Goal: Task Accomplishment & Management: Complete application form

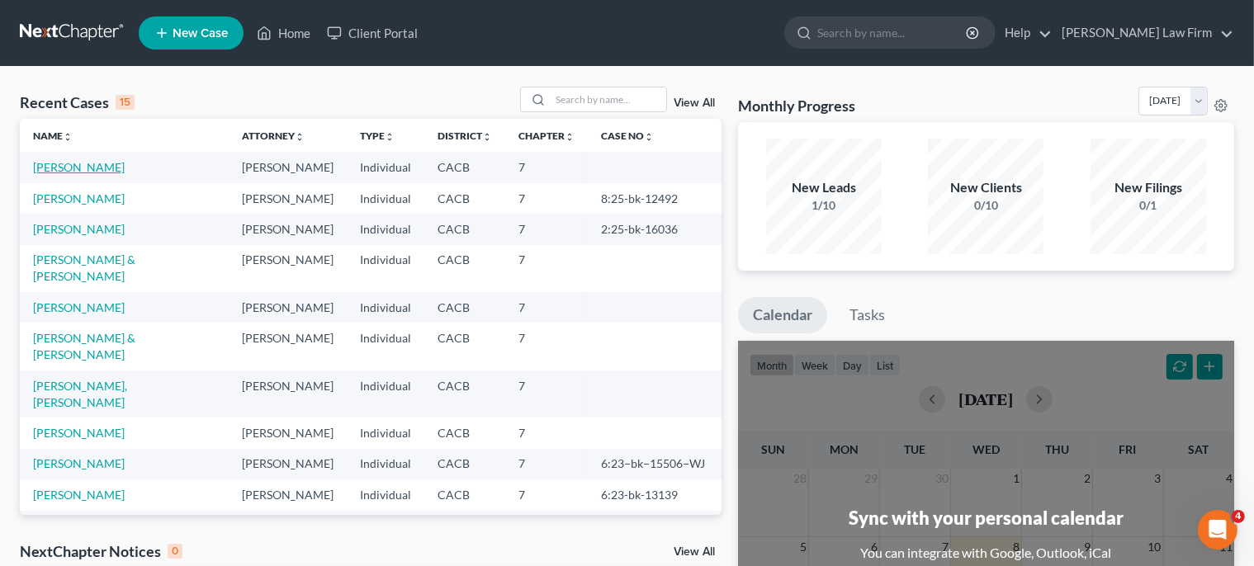
click at [54, 167] on link "[PERSON_NAME]" at bounding box center [79, 167] width 92 height 14
click at [60, 170] on link "[PERSON_NAME]" at bounding box center [79, 167] width 92 height 14
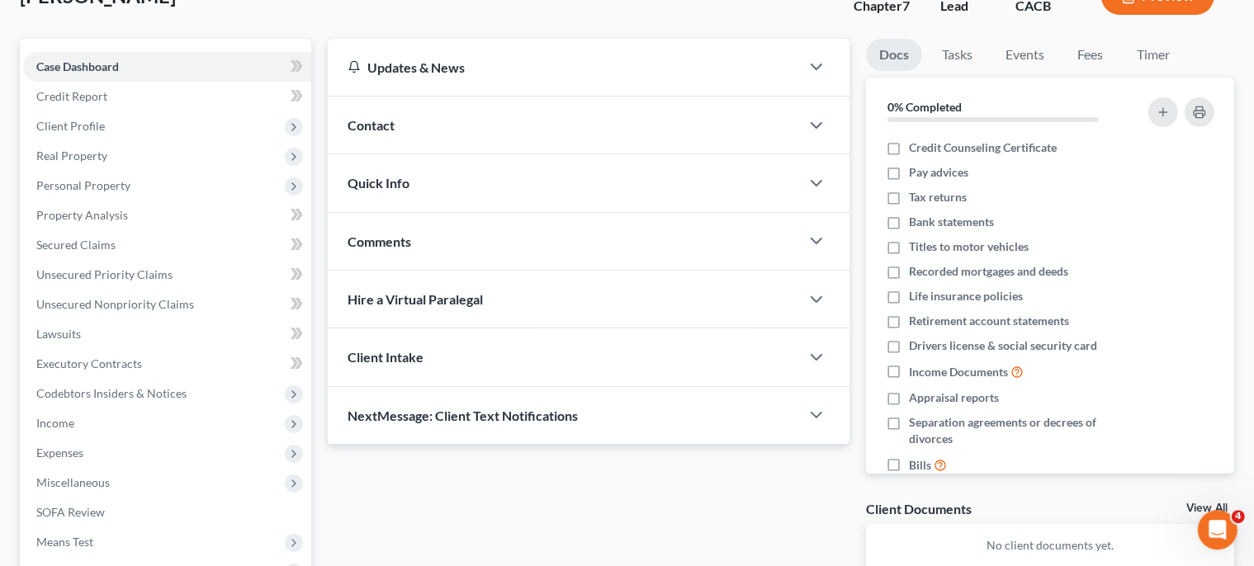
scroll to position [87, 0]
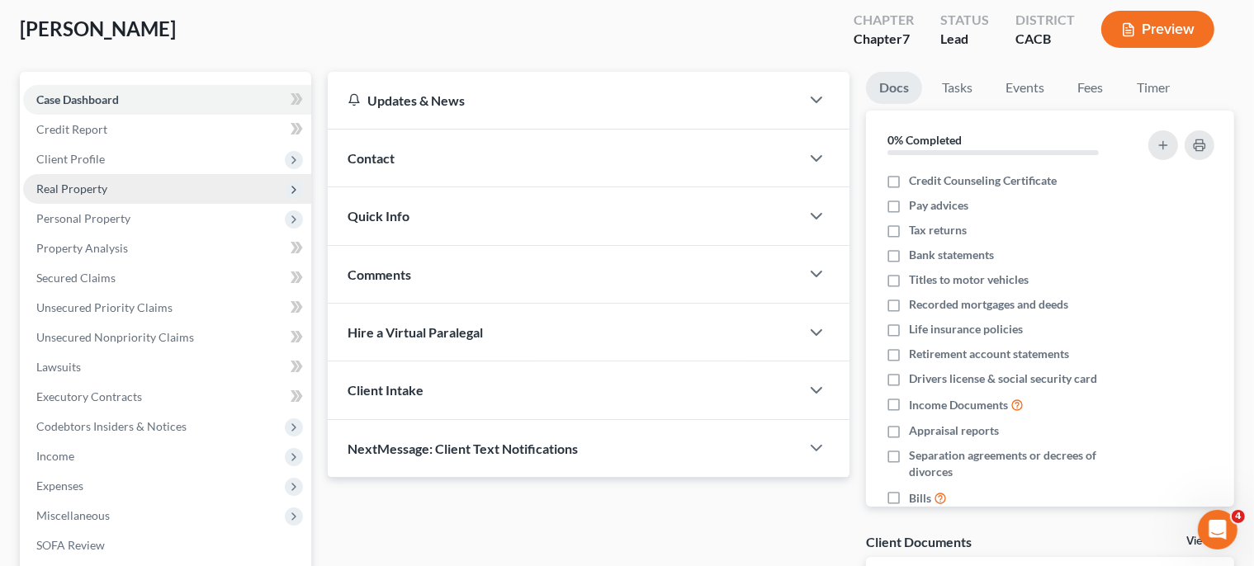
click at [92, 189] on span "Real Property" at bounding box center [71, 189] width 71 height 14
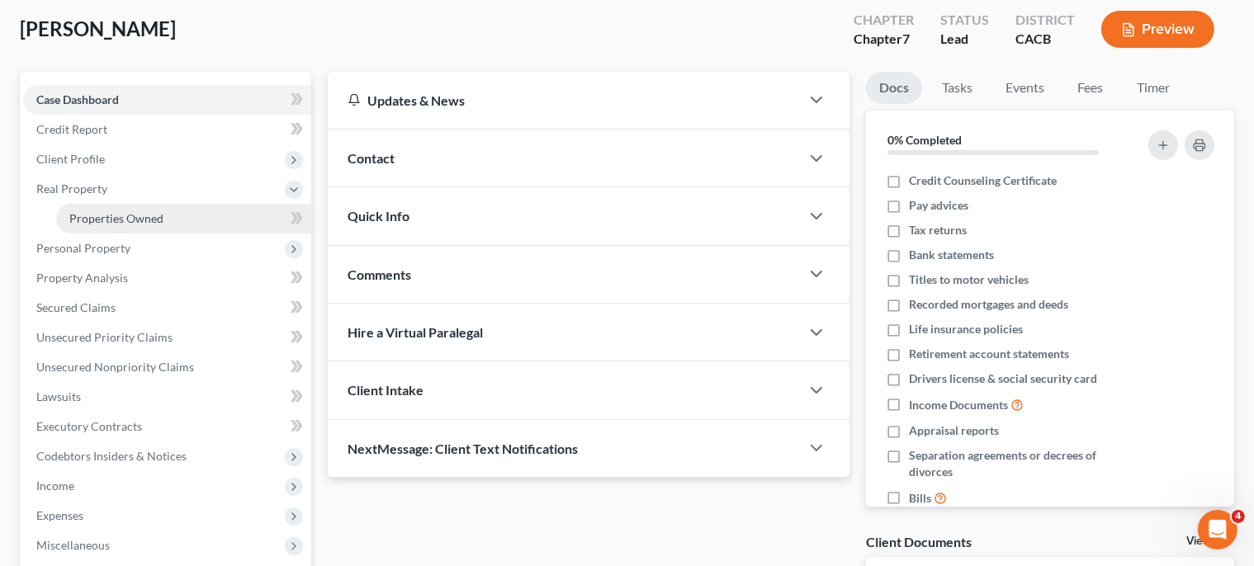
click at [101, 219] on span "Properties Owned" at bounding box center [116, 218] width 94 height 14
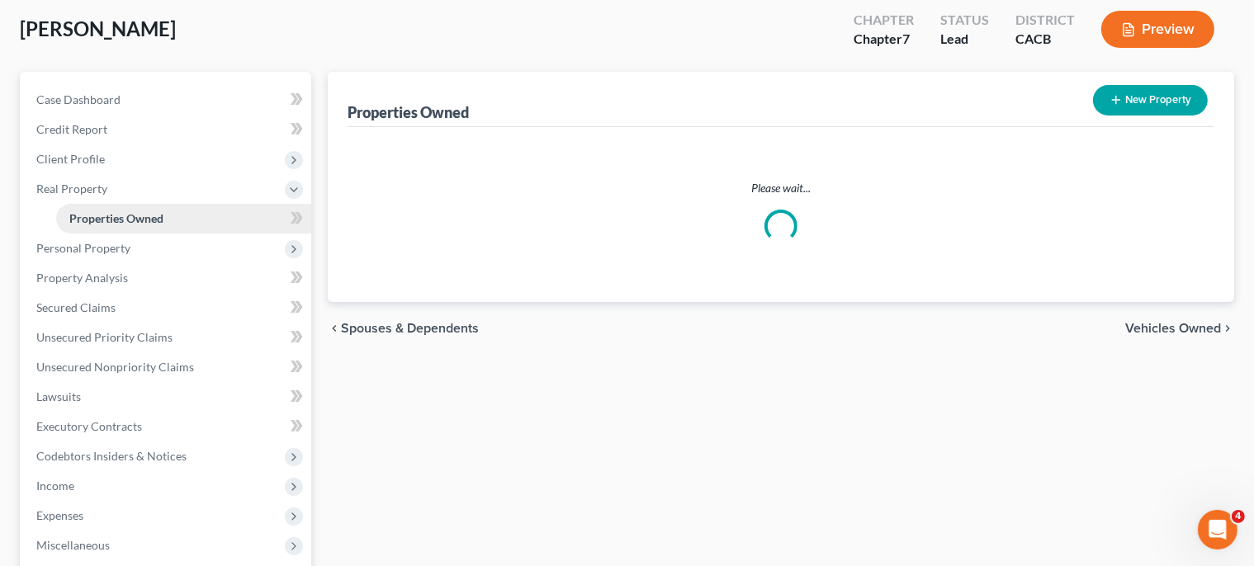
click at [101, 220] on span "Properties Owned" at bounding box center [116, 218] width 94 height 14
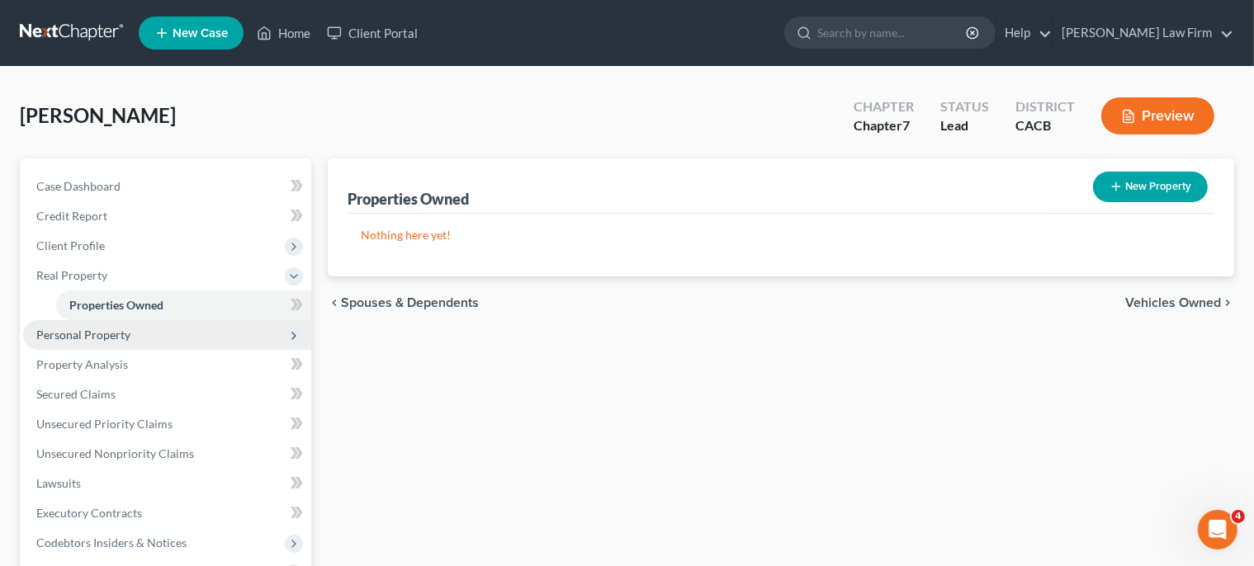
click at [76, 338] on span "Personal Property" at bounding box center [83, 335] width 94 height 14
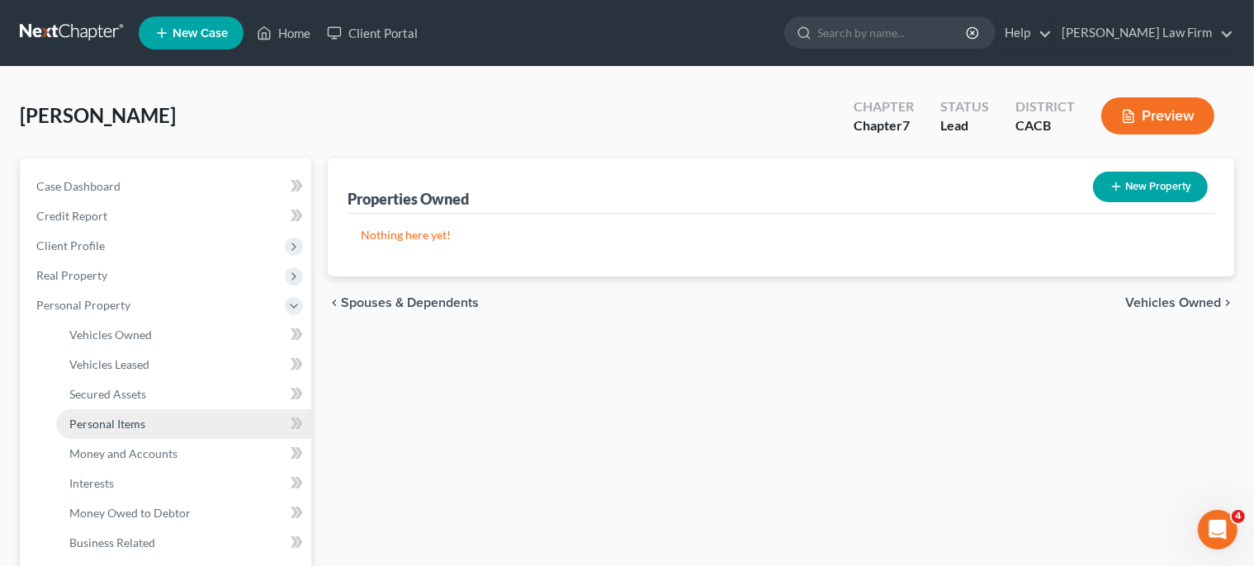
click at [107, 423] on span "Personal Items" at bounding box center [107, 424] width 76 height 14
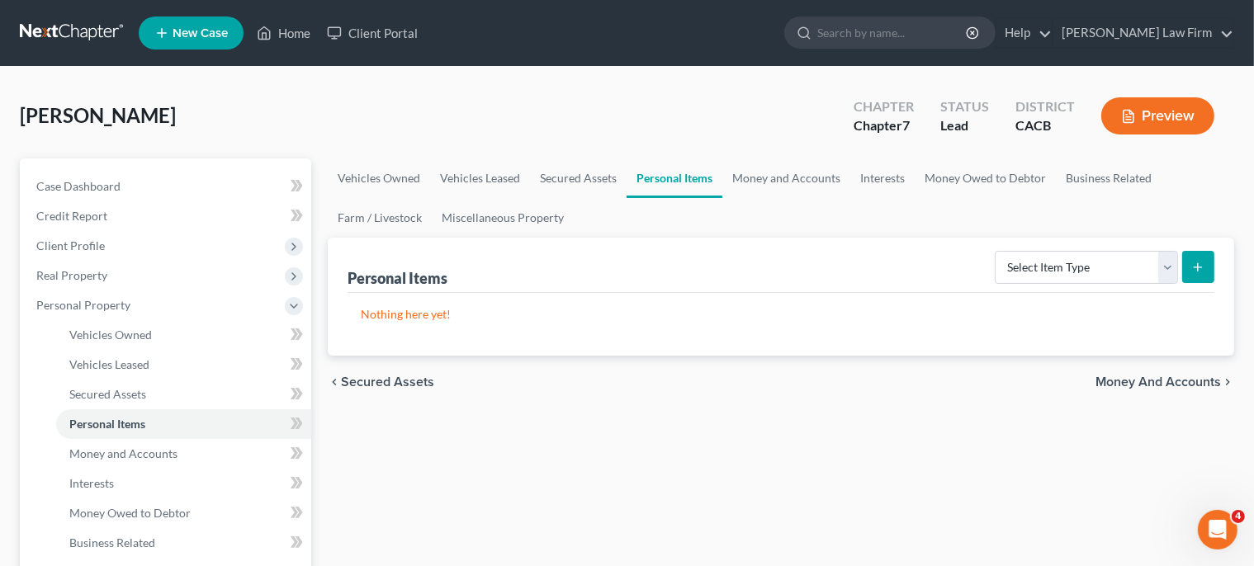
click at [1200, 267] on icon "submit" at bounding box center [1197, 267] width 13 height 13
select select "household_goods"
click option "Household Goods" at bounding box center [0, 0] width 0 height 0
click at [1197, 264] on icon "submit" at bounding box center [1197, 267] width 13 height 13
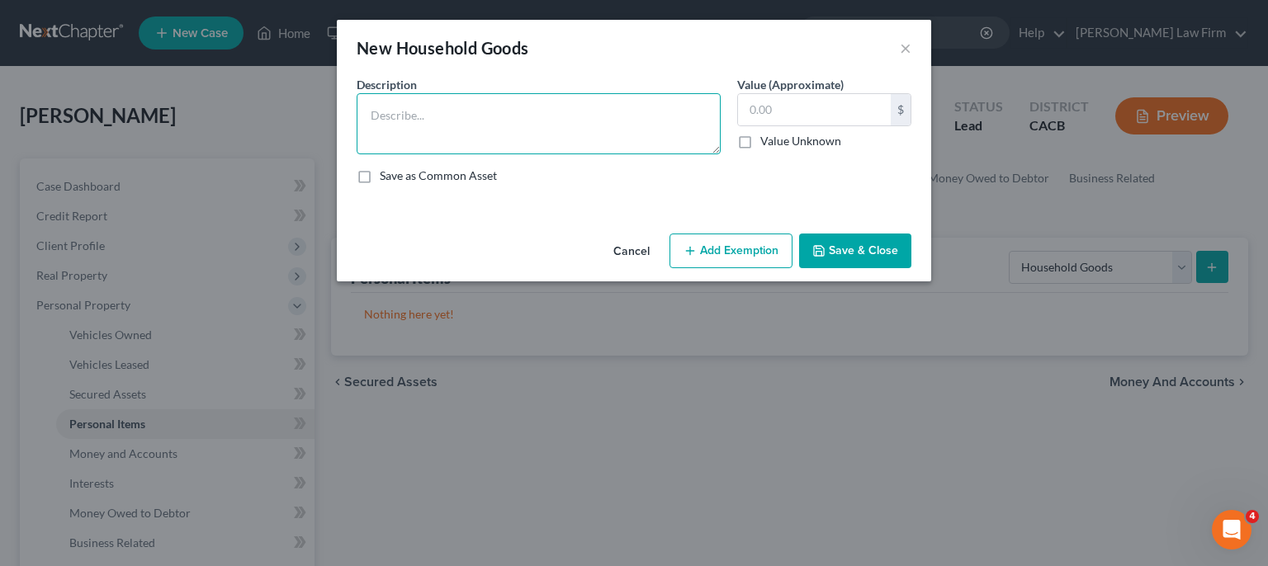
click at [395, 127] on textarea at bounding box center [539, 123] width 364 height 61
type textarea "f"
type textarea "Furniture, sofa, beds, etc."
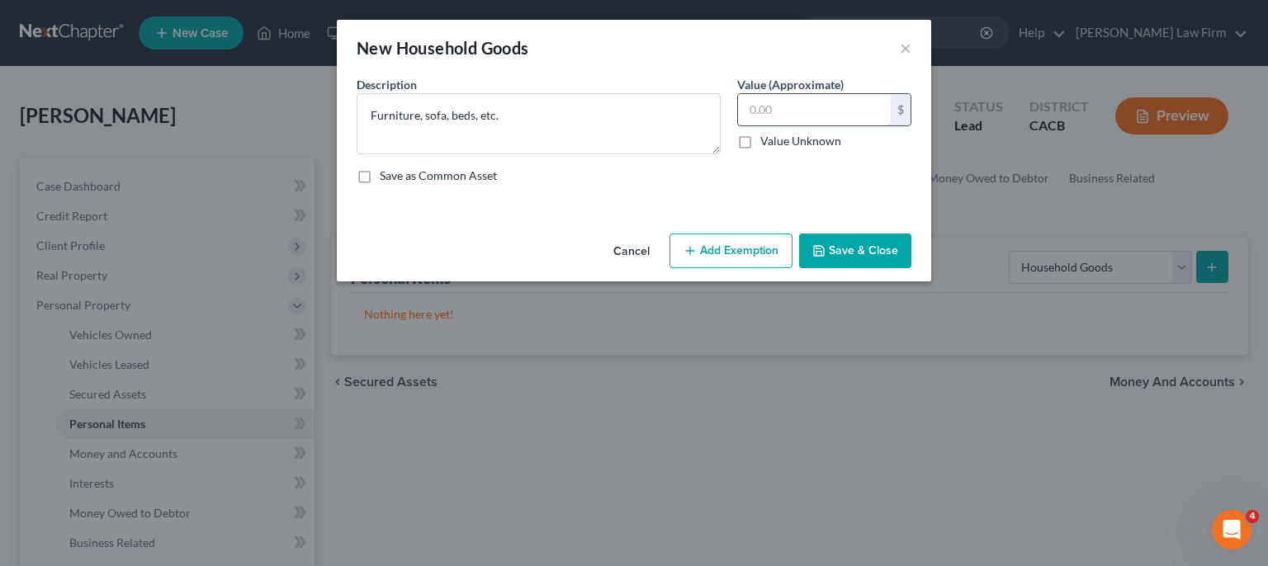
click at [817, 115] on input "text" at bounding box center [814, 109] width 153 height 31
type input "1,000.00"
click at [727, 256] on button "Add Exemption" at bounding box center [731, 251] width 123 height 35
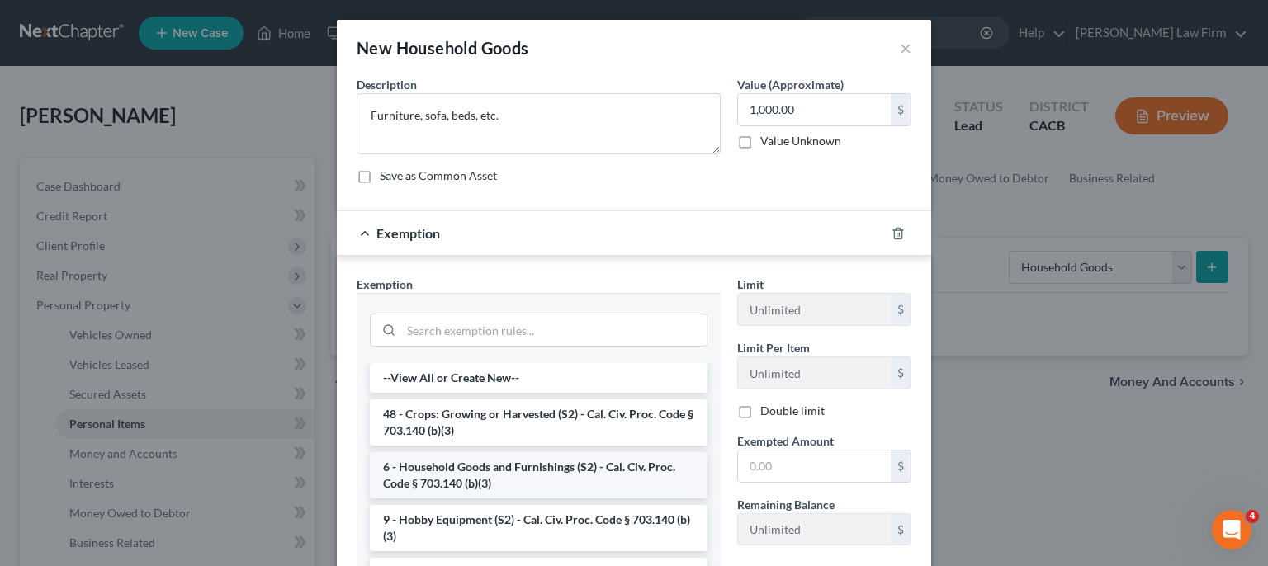
click at [517, 467] on li "6 - Household Goods and Furnishings (S2) - Cal. Civ. Proc. Code § 703.140 (b)(3)" at bounding box center [539, 475] width 338 height 46
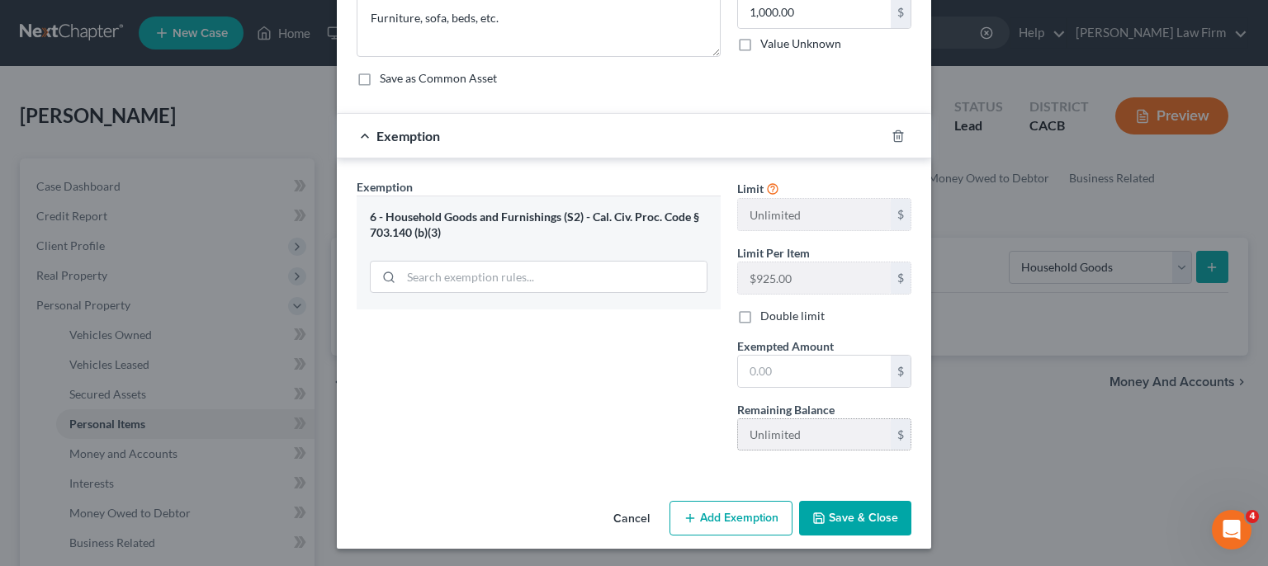
scroll to position [98, 0]
click at [800, 364] on input "text" at bounding box center [814, 370] width 153 height 31
type input "1,000"
click at [814, 514] on icon "button" at bounding box center [818, 517] width 13 height 13
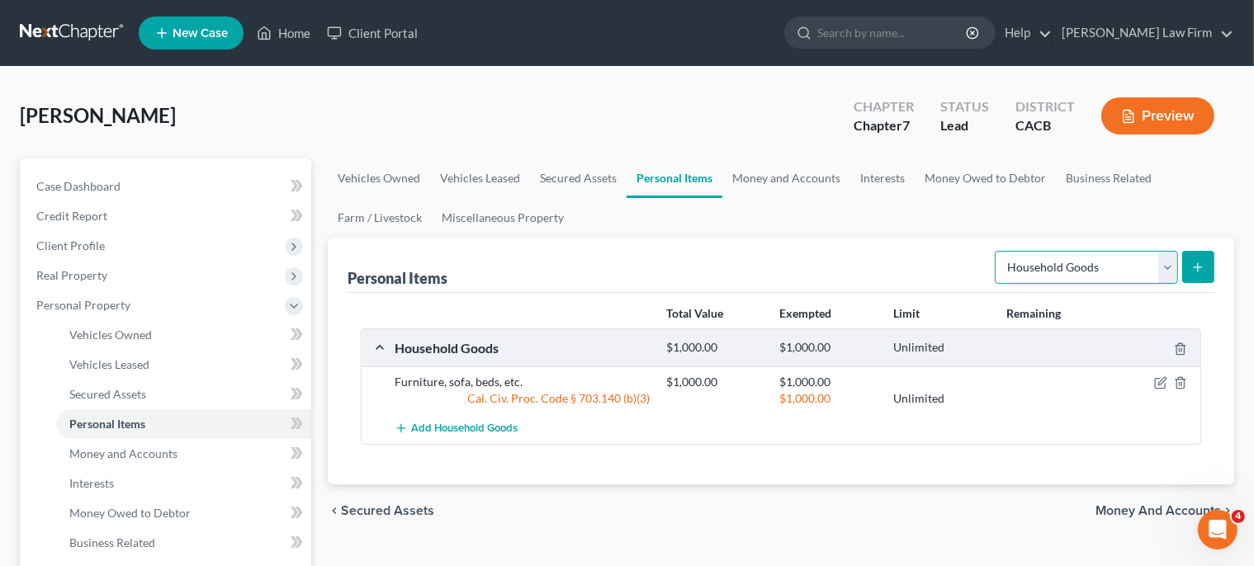
click at [995, 251] on select "Select Item Type Clothing Collectibles Of Value Electronics Firearms Household …" at bounding box center [1086, 267] width 183 height 33
select select "electronics"
click option "Electronics" at bounding box center [0, 0] width 0 height 0
click at [1204, 266] on icon "submit" at bounding box center [1197, 267] width 13 height 13
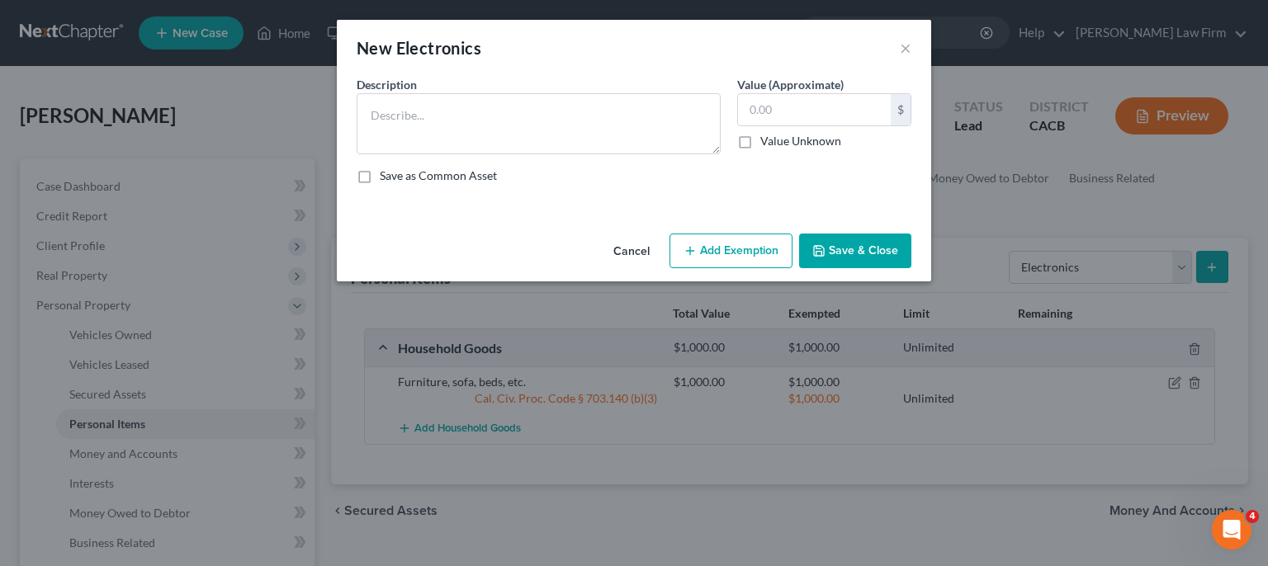
click at [464, 88] on div "Description *" at bounding box center [538, 115] width 381 height 78
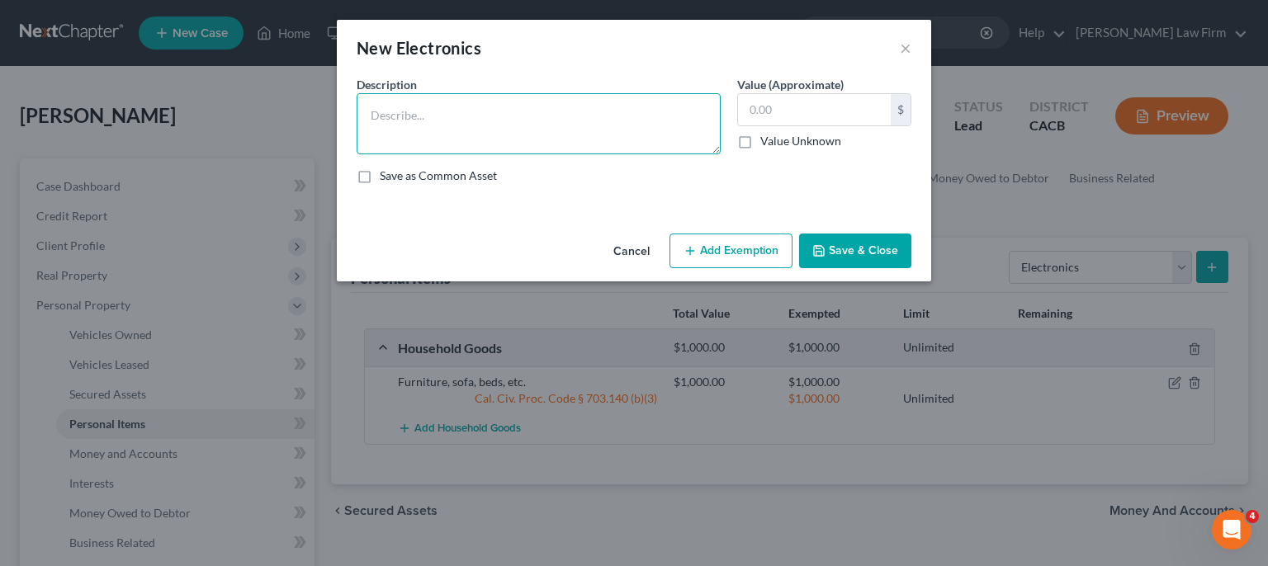
click at [454, 112] on textarea at bounding box center [539, 123] width 364 height 61
type textarea "I-phones"
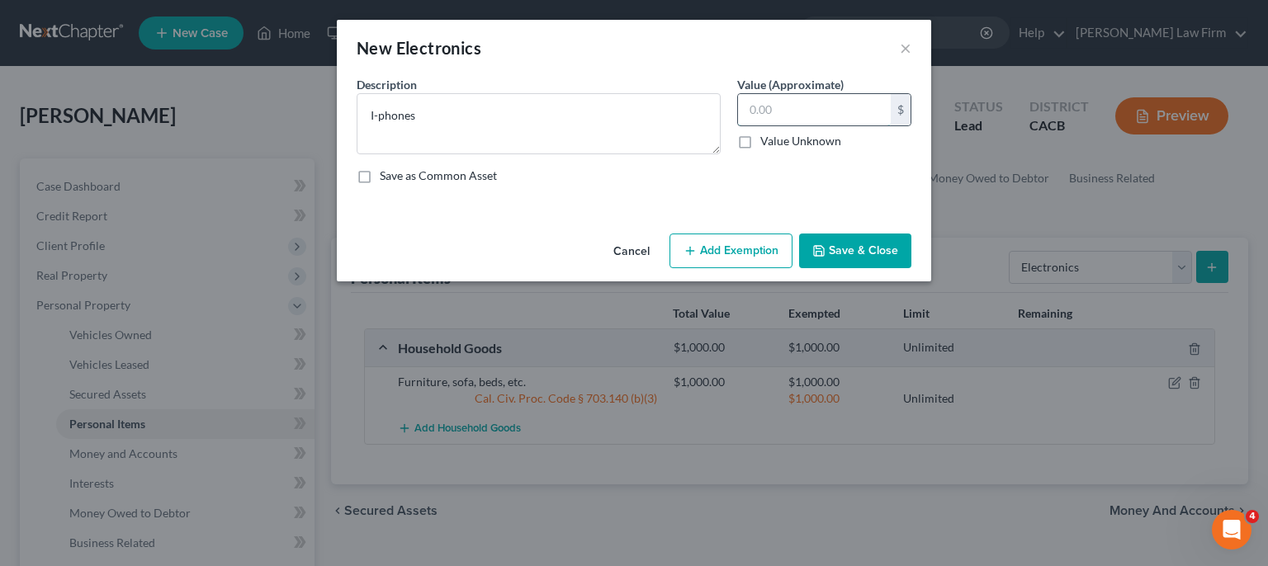
click at [844, 111] on input "text" at bounding box center [814, 109] width 153 height 31
click at [765, 111] on input "text" at bounding box center [814, 109] width 153 height 31
type input "1,000"
click at [697, 257] on icon "button" at bounding box center [690, 250] width 13 height 13
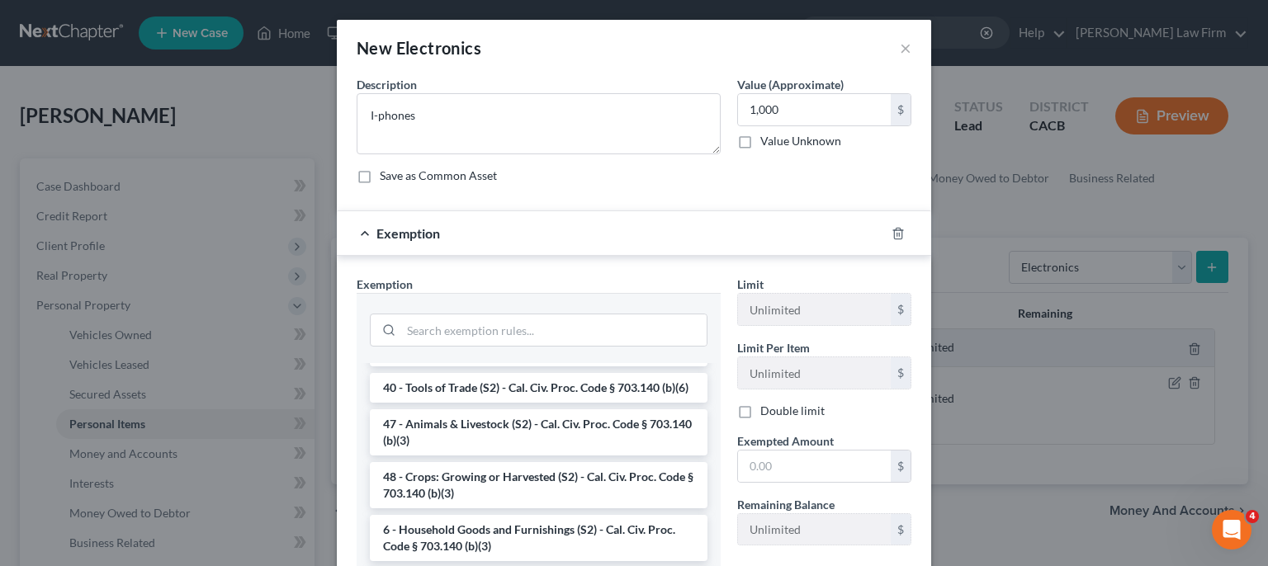
scroll to position [1347, 0]
click at [495, 527] on li "6 - Household Goods and Furnishings (S2) - Cal. Civ. Proc. Code § 703.140 (b)(3)" at bounding box center [539, 538] width 338 height 46
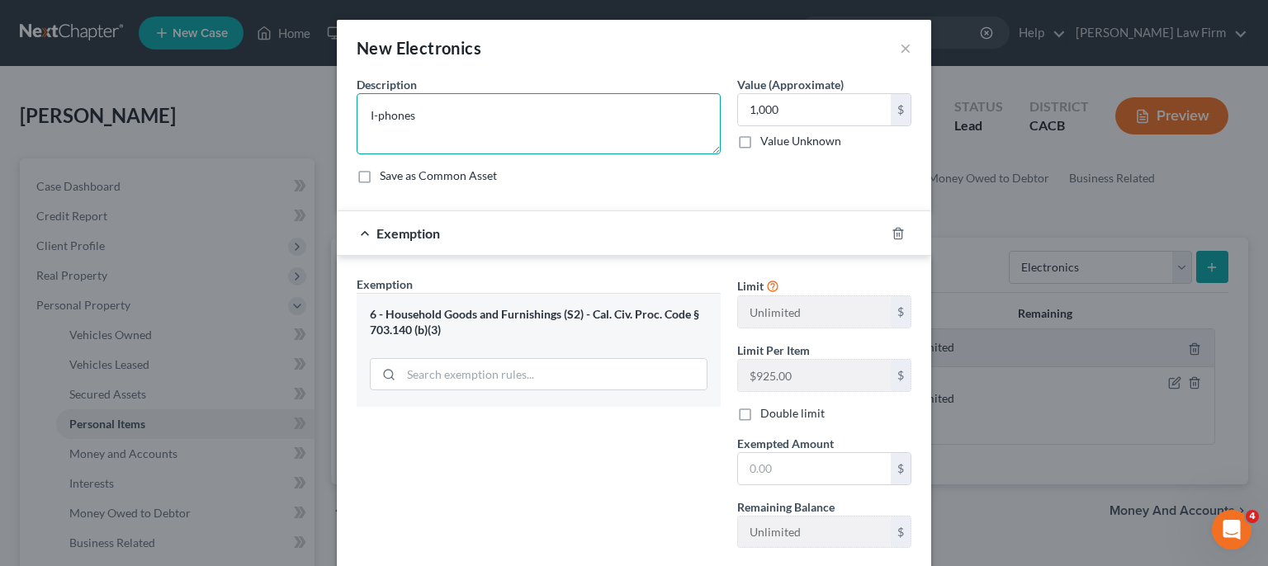
click at [362, 114] on textarea "I-phones" at bounding box center [539, 123] width 364 height 61
type textarea "2 I-phones"
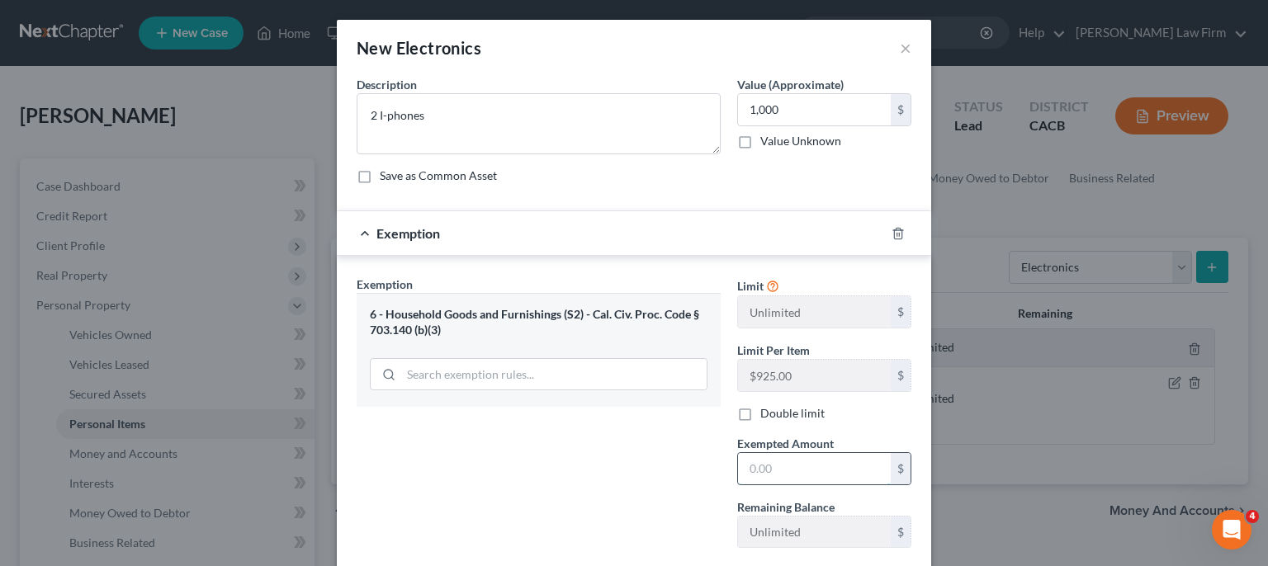
click at [765, 465] on input "text" at bounding box center [814, 468] width 153 height 31
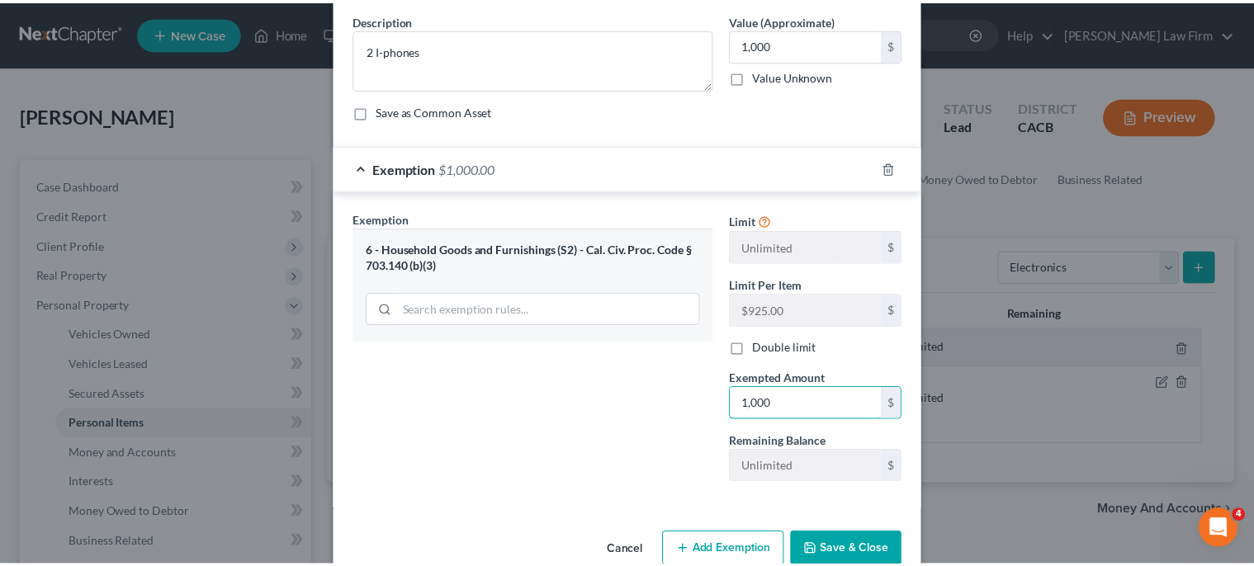
scroll to position [98, 0]
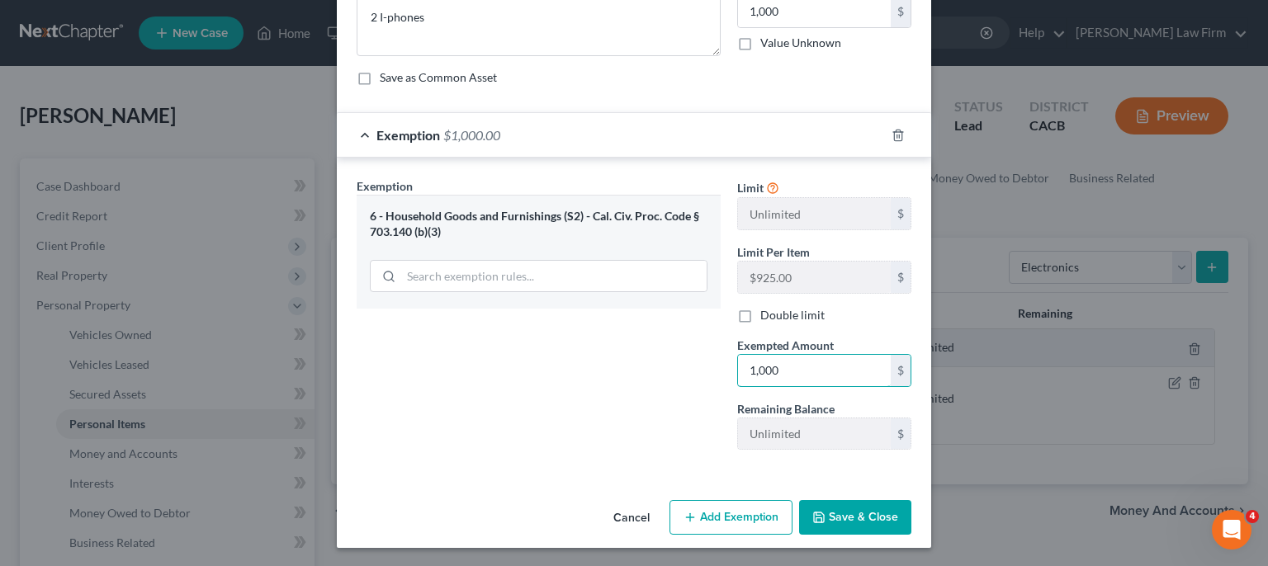
type input "1,000"
click at [834, 517] on button "Save & Close" at bounding box center [855, 517] width 112 height 35
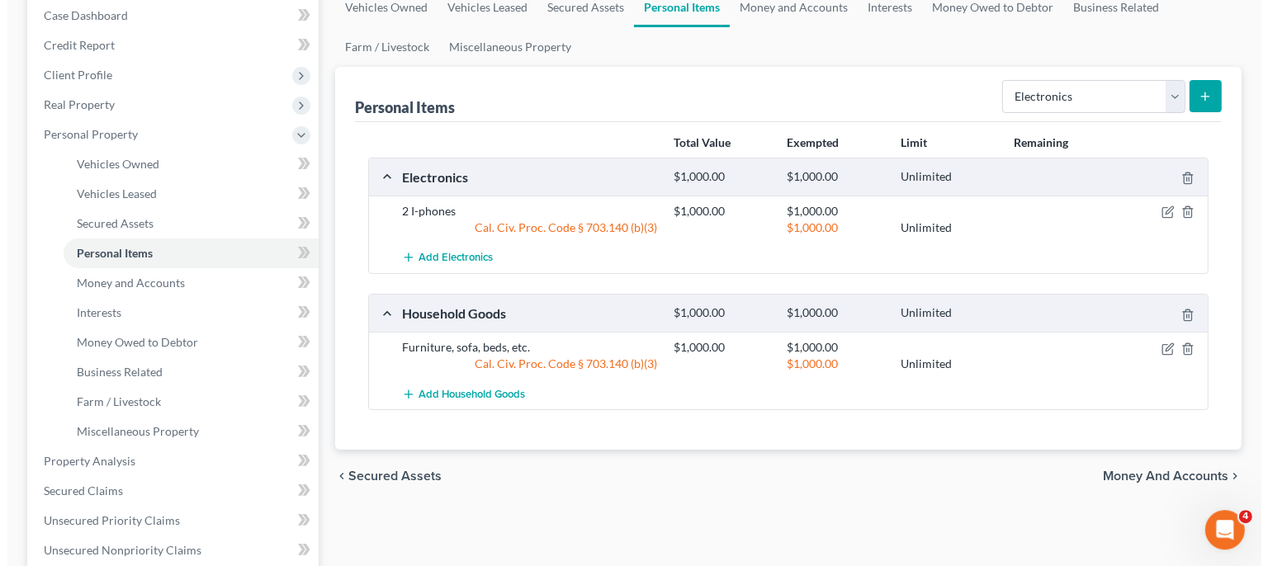
scroll to position [174, 0]
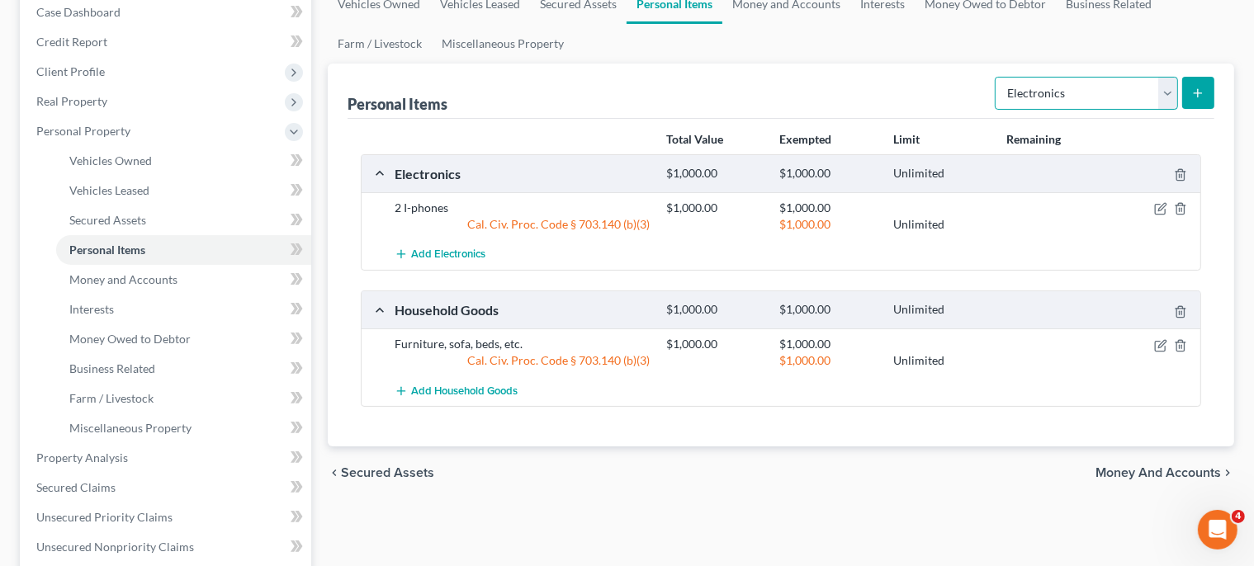
click at [995, 77] on select "Select Item Type Clothing Collectibles Of Value Electronics Firearms Household …" at bounding box center [1086, 93] width 183 height 33
select select "jewelry"
click option "Jewelry" at bounding box center [0, 0] width 0 height 0
click at [1195, 96] on icon "submit" at bounding box center [1197, 93] width 13 height 13
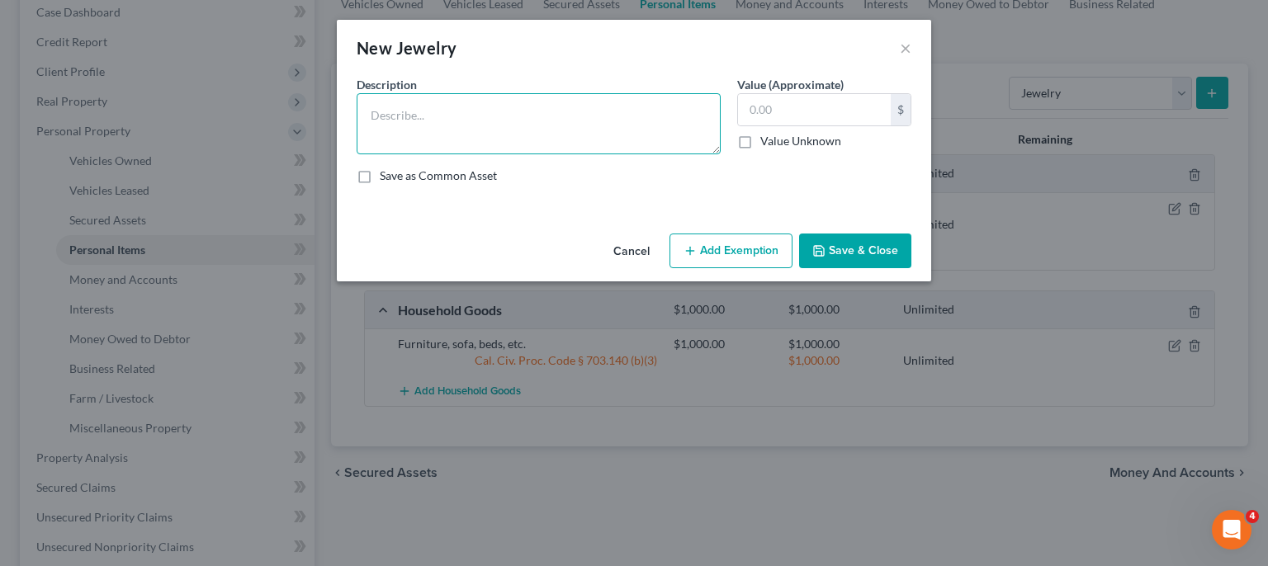
click at [504, 129] on textarea at bounding box center [539, 123] width 364 height 61
type textarea "Wife's jewelry"
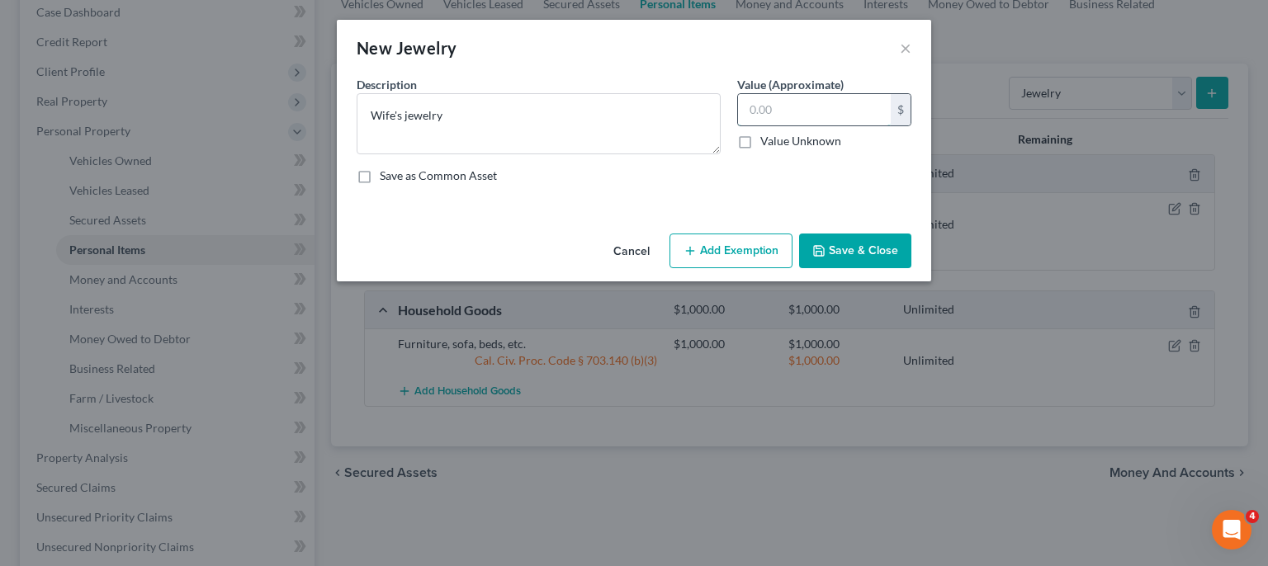
drag, startPoint x: 764, startPoint y: 110, endPoint x: 774, endPoint y: 110, distance: 10.7
click at [765, 111] on input "text" at bounding box center [814, 109] width 153 height 31
type input "50.00"
click at [847, 254] on button "Save & Close" at bounding box center [855, 251] width 112 height 35
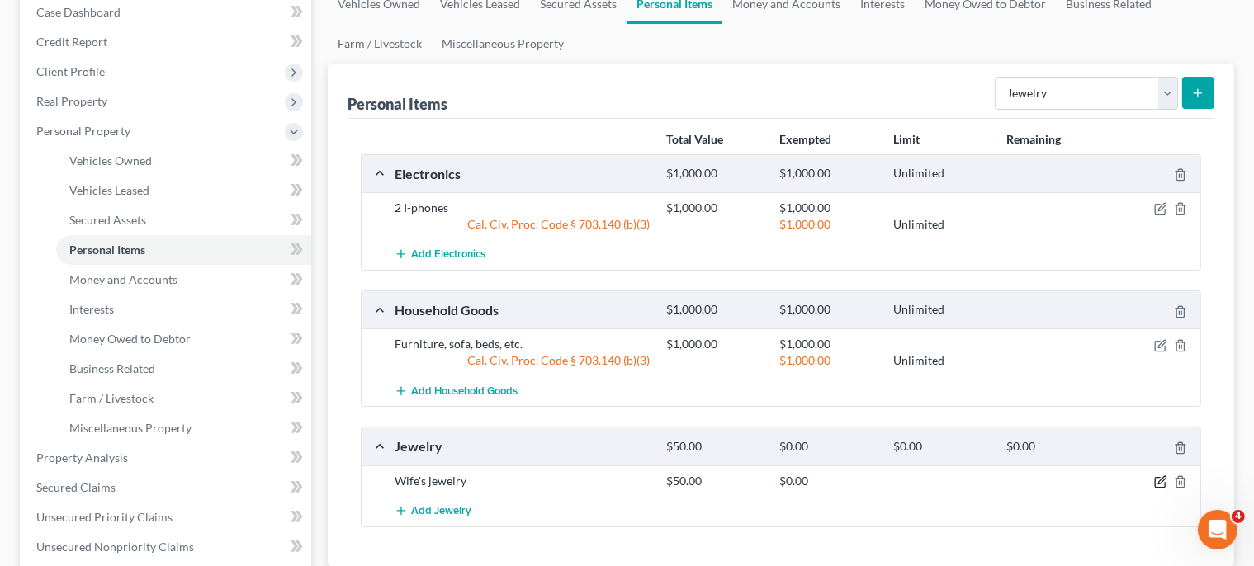
click at [1163, 480] on icon "button" at bounding box center [1161, 479] width 7 height 7
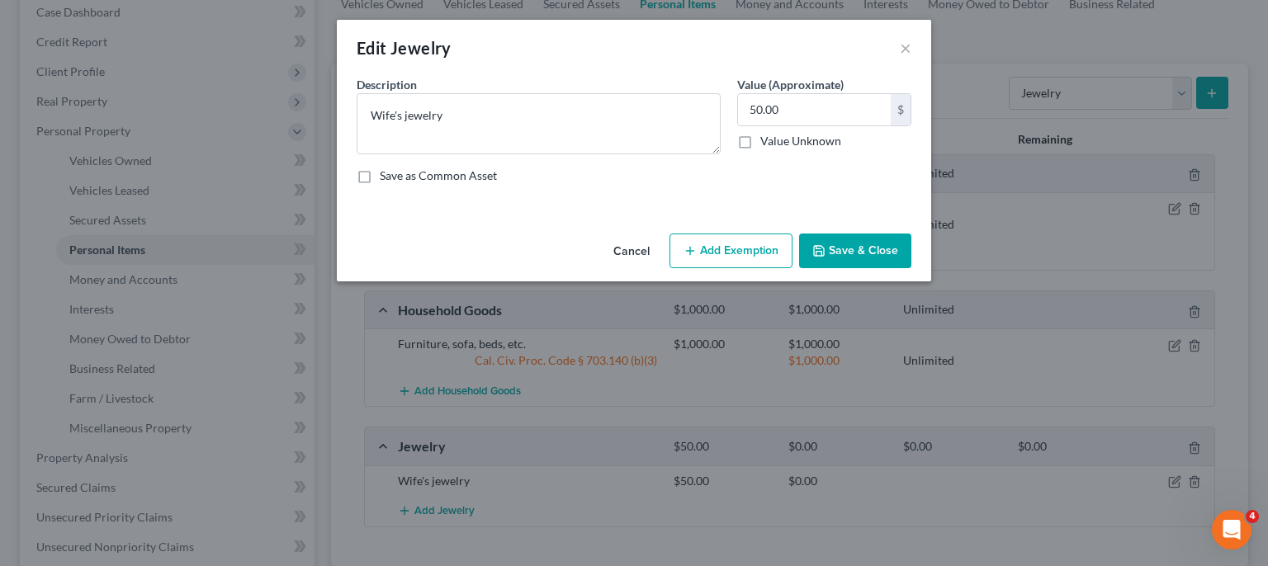
click at [717, 249] on button "Add Exemption" at bounding box center [731, 251] width 123 height 35
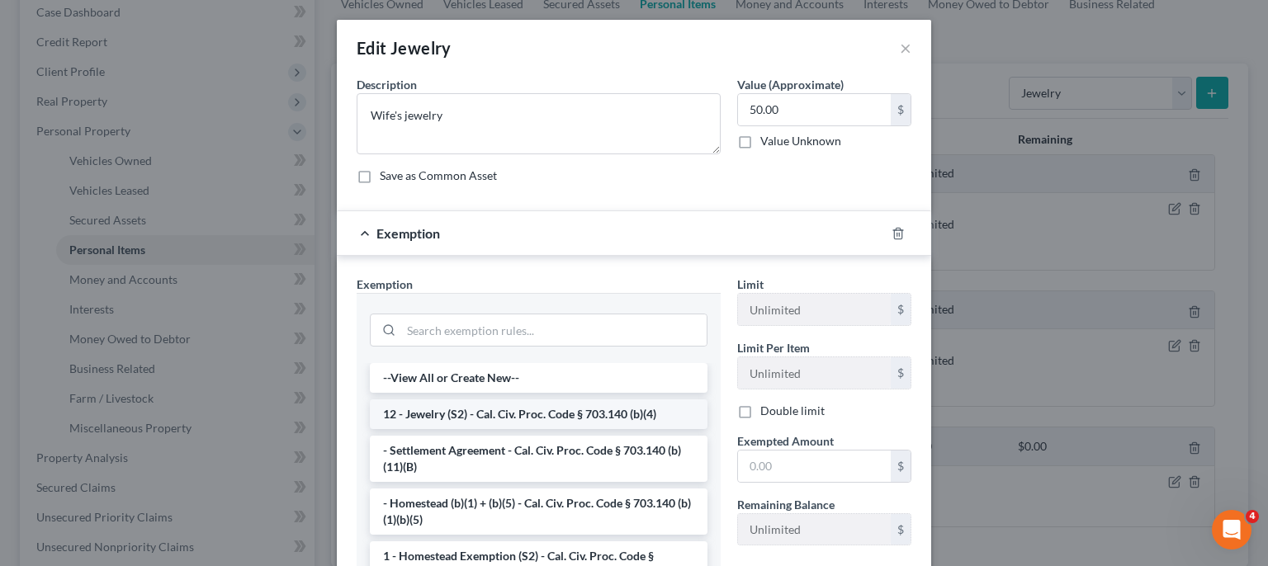
click at [561, 415] on li "12 - Jewelry (S2) - Cal. Civ. Proc. Code § 703.140 (b)(4)" at bounding box center [539, 415] width 338 height 30
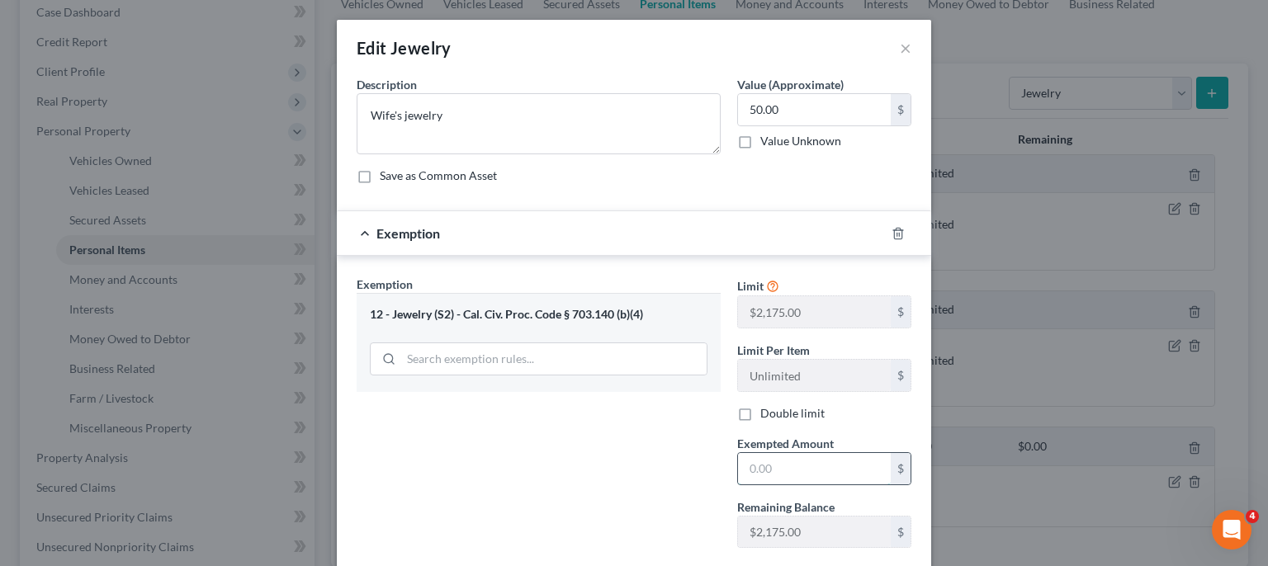
click at [775, 467] on input "text" at bounding box center [814, 468] width 153 height 31
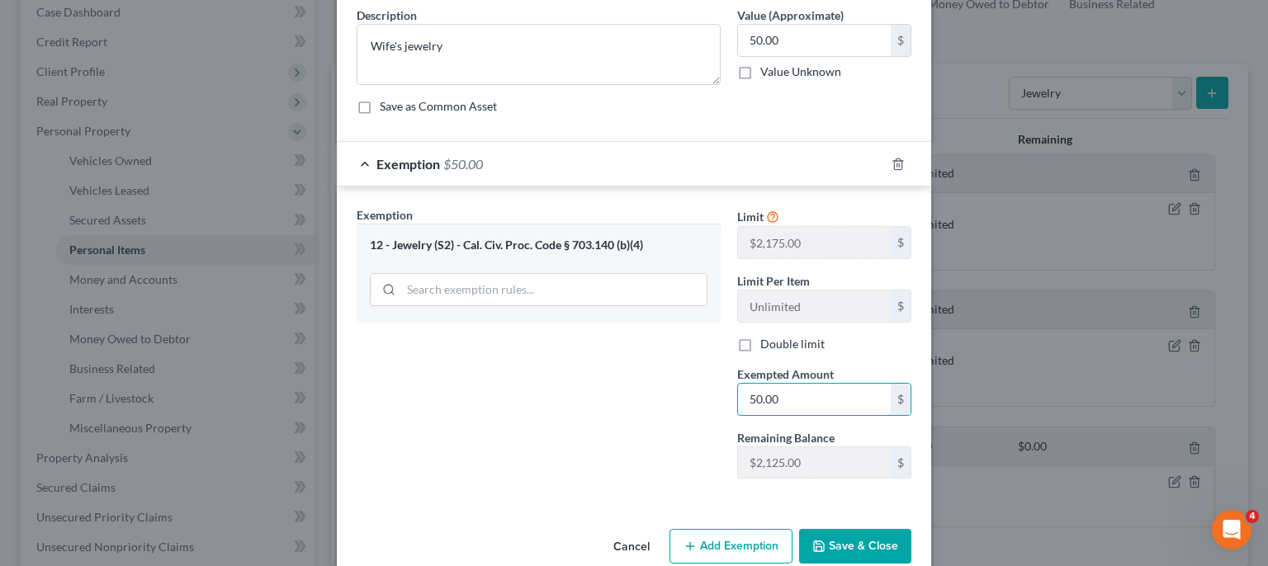
scroll to position [98, 0]
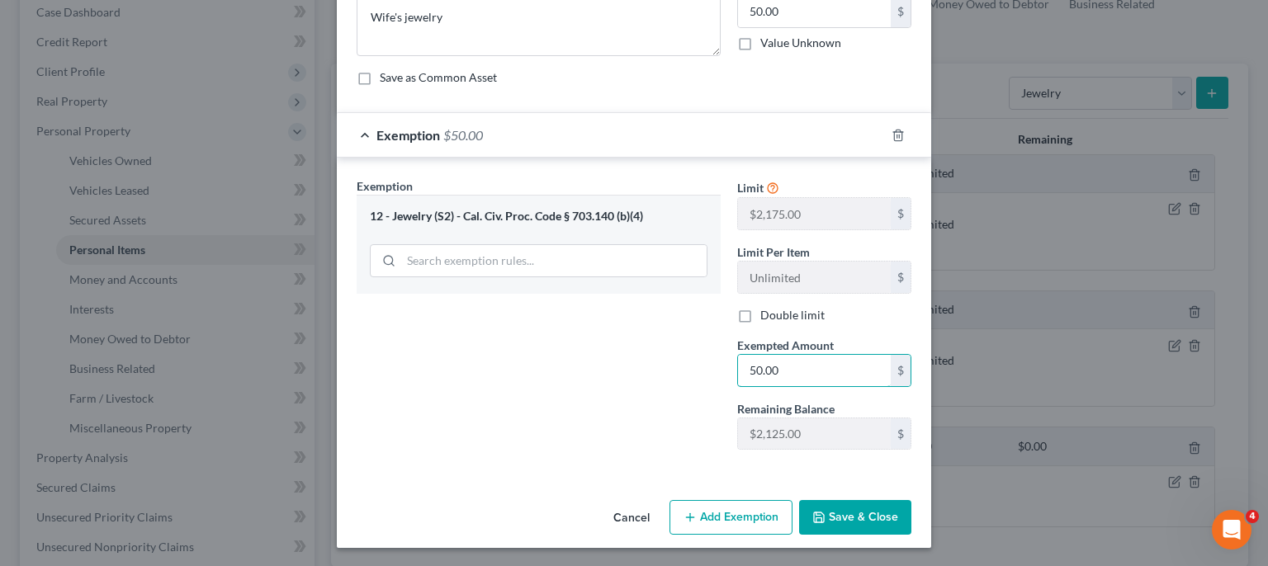
type input "50.00"
click at [845, 517] on button "Save & Close" at bounding box center [855, 517] width 112 height 35
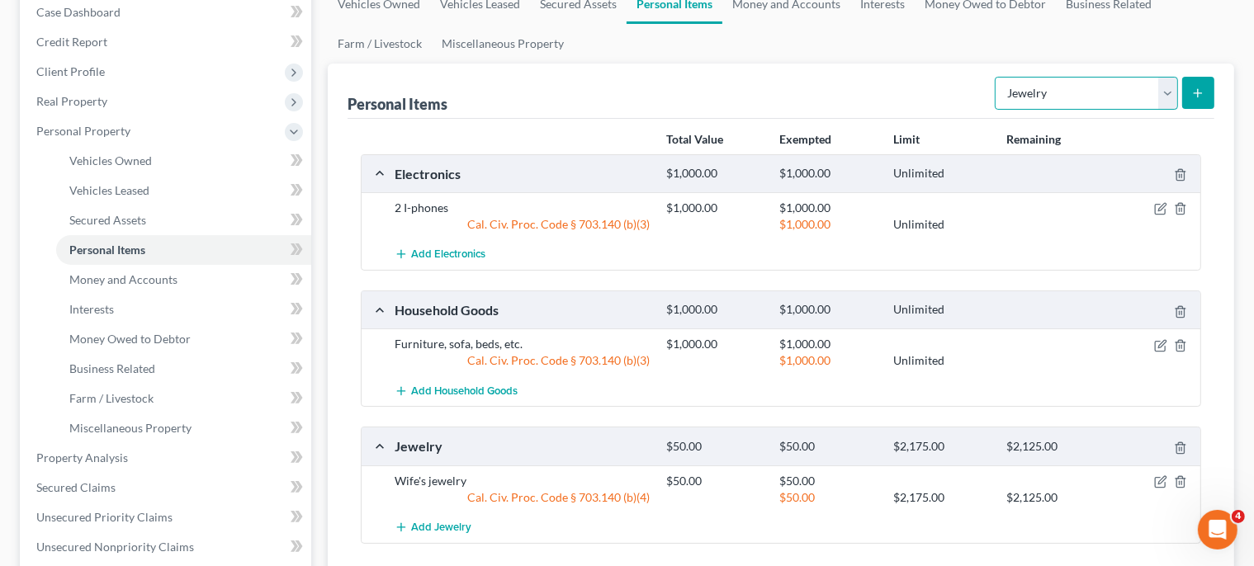
click at [995, 77] on select "Select Item Type Clothing Collectibles Of Value Electronics Firearms Household …" at bounding box center [1086, 93] width 183 height 33
select select "clothing"
click option "Clothing" at bounding box center [0, 0] width 0 height 0
click at [1194, 94] on icon "submit" at bounding box center [1197, 93] width 13 height 13
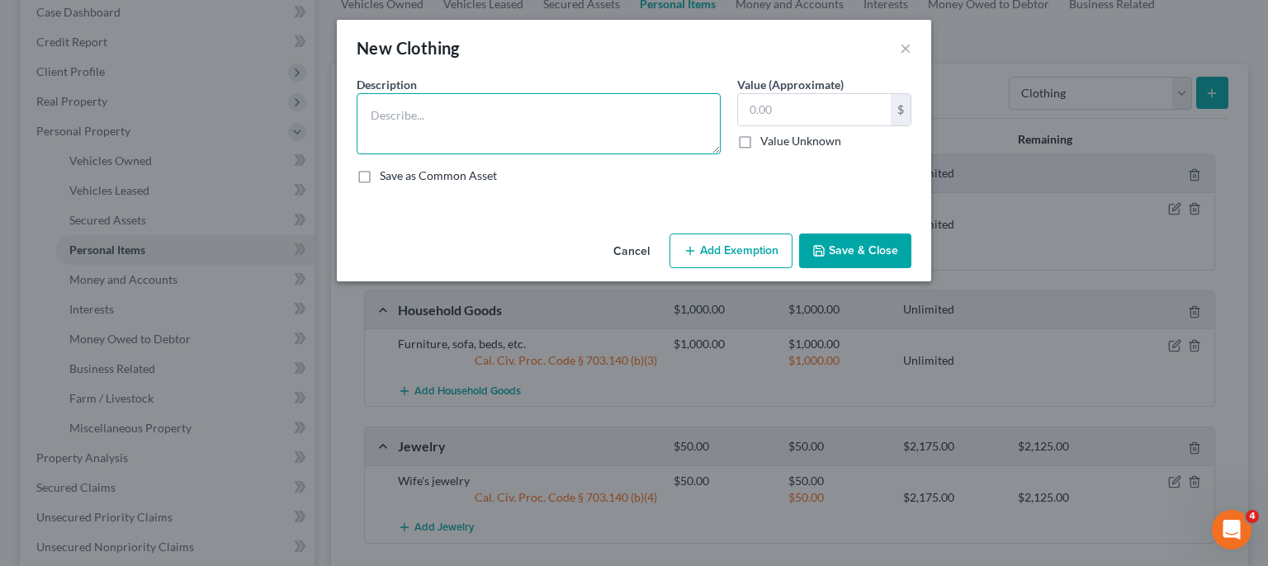
click at [414, 127] on textarea at bounding box center [539, 123] width 364 height 61
type textarea "Wearing apparel"
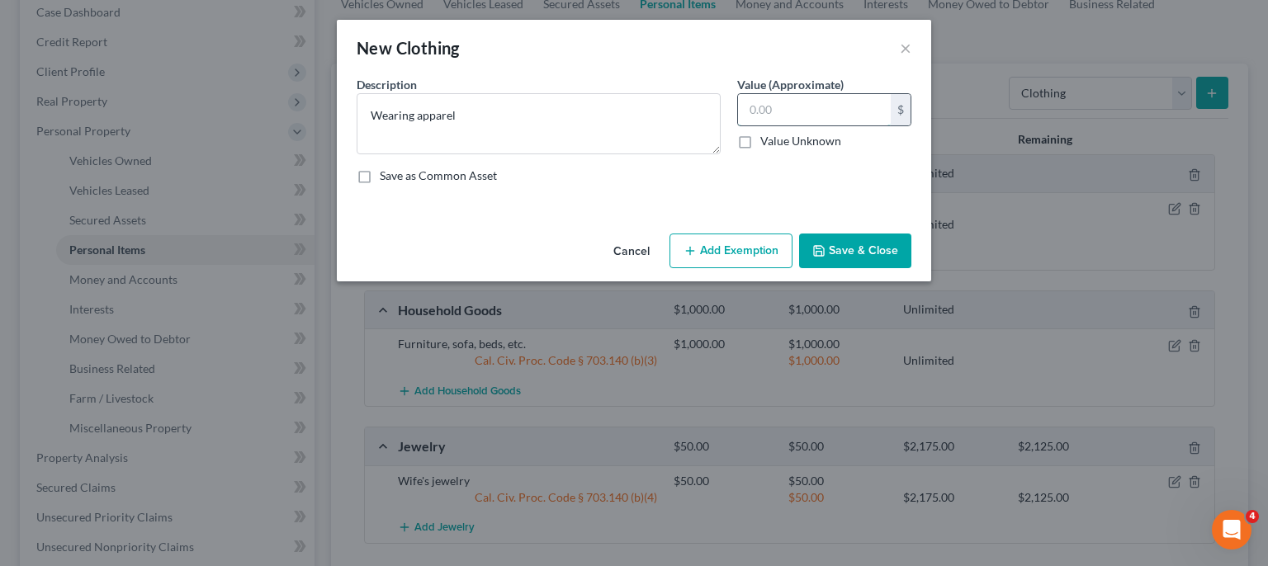
click at [789, 104] on input "text" at bounding box center [814, 109] width 153 height 31
type input "50.00"
click at [737, 247] on button "Add Exemption" at bounding box center [731, 251] width 123 height 35
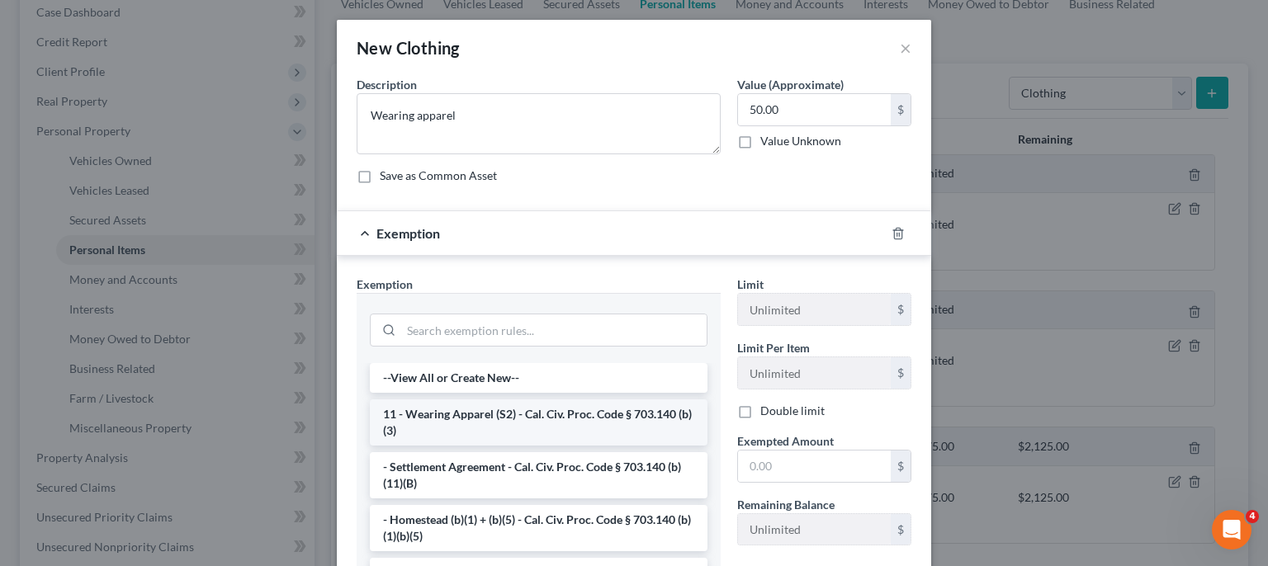
click at [543, 414] on li "11 - Wearing Apparel (S2) - Cal. Civ. Proc. Code § 703.140 (b)(3)" at bounding box center [539, 423] width 338 height 46
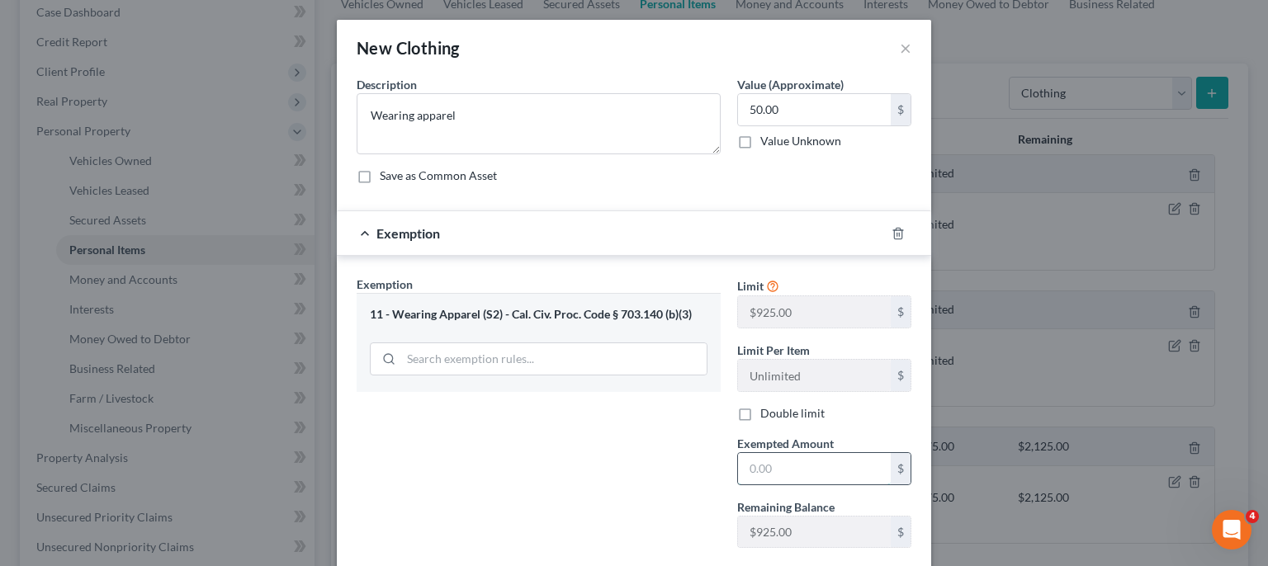
click at [741, 464] on input "text" at bounding box center [814, 468] width 153 height 31
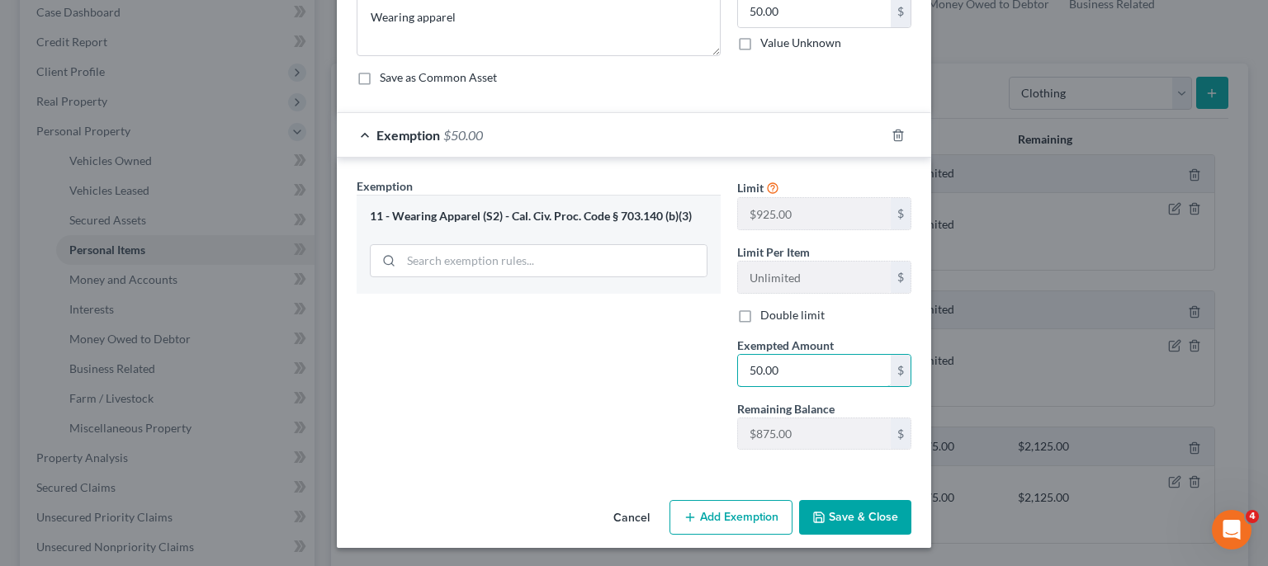
type input "50.00"
click at [886, 518] on button "Save & Close" at bounding box center [855, 517] width 112 height 35
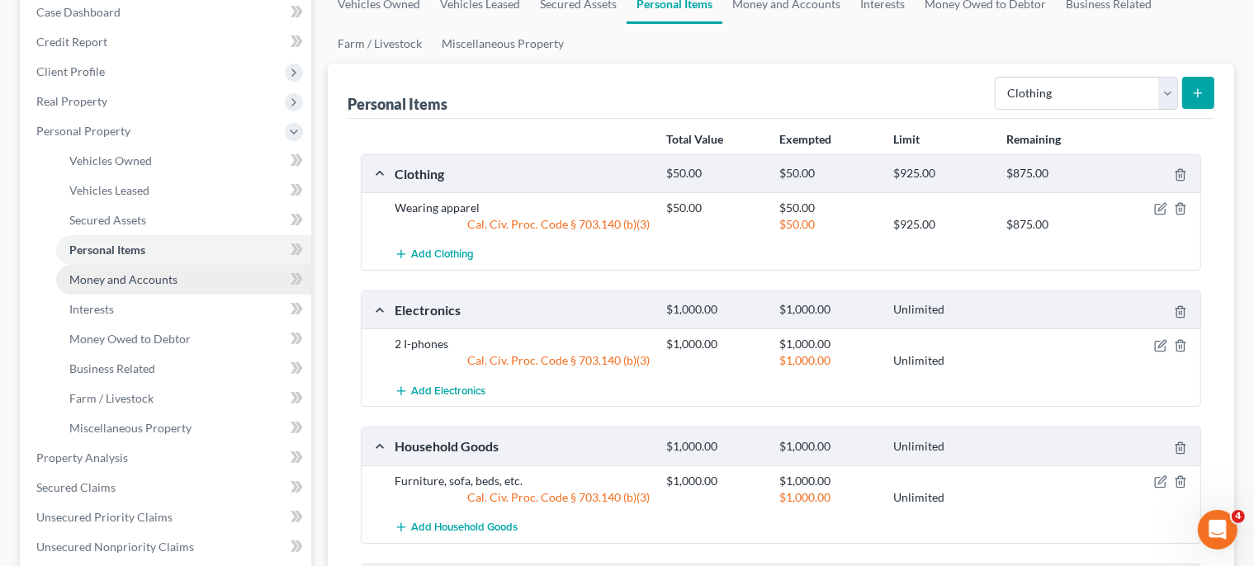
click at [173, 282] on span "Money and Accounts" at bounding box center [123, 279] width 108 height 14
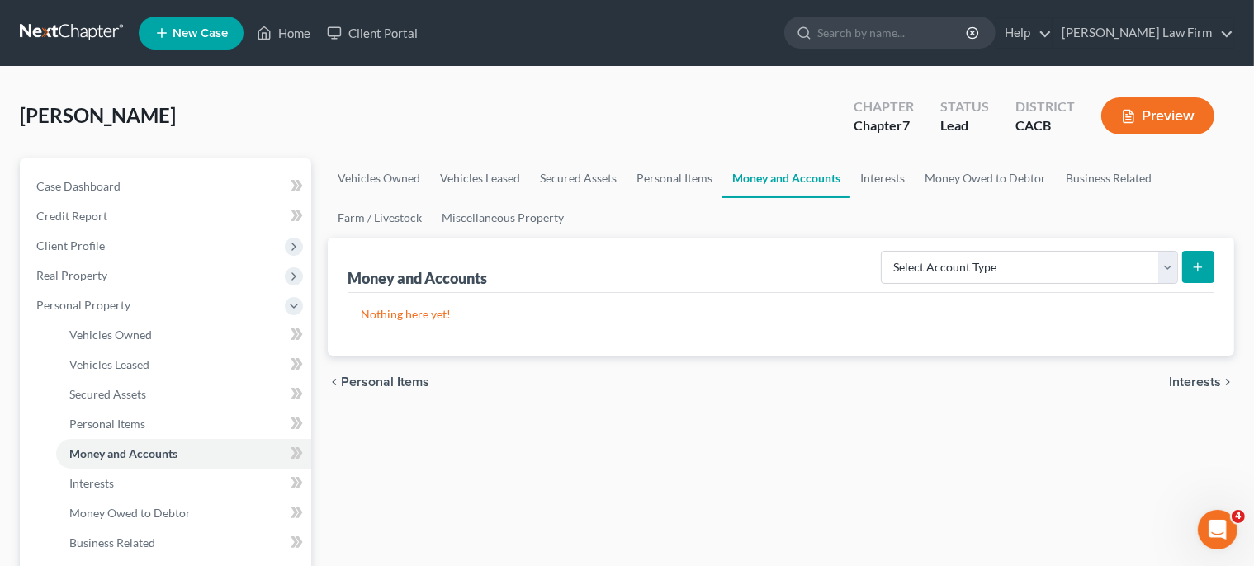
click at [1197, 268] on icon "submit" at bounding box center [1197, 267] width 13 height 13
click at [881, 251] on select "Select Account Type Brokerage Cash on Hand Certificates of Deposit Checking Acc…" at bounding box center [1029, 267] width 297 height 33
select select "other"
click option "Other (Credit Union, Health Savings Account, etc)" at bounding box center [0, 0] width 0 height 0
click at [1191, 265] on button "submit" at bounding box center [1198, 267] width 32 height 32
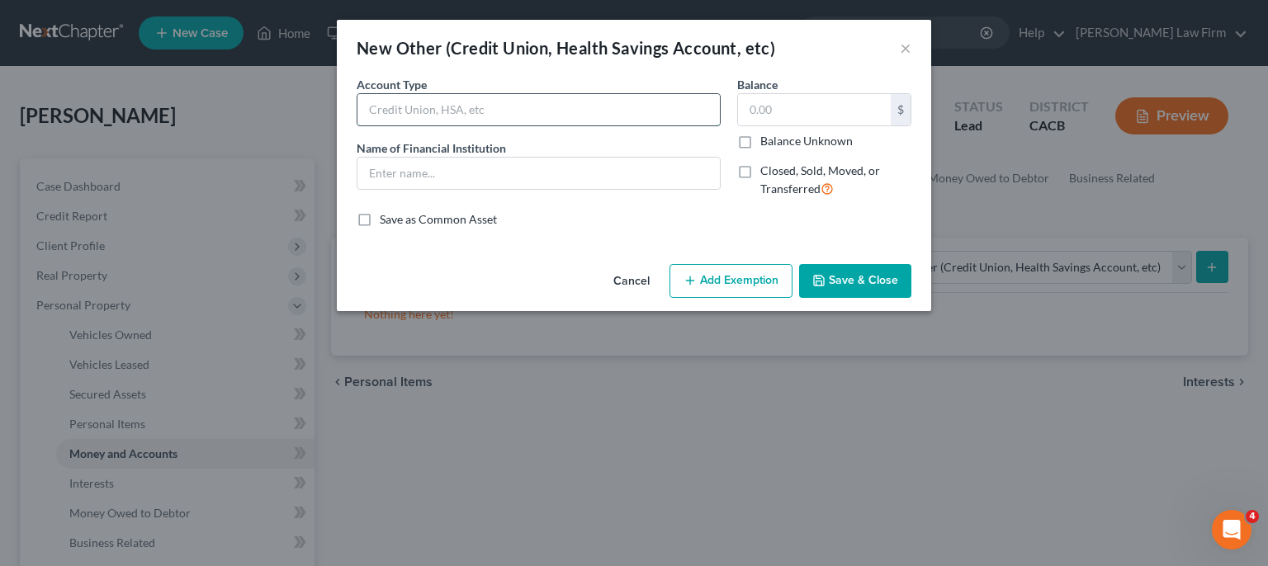
click at [388, 104] on input "text" at bounding box center [539, 109] width 362 height 31
type input "[PERSON_NAME] Fargo Account"
click at [845, 114] on input "text" at bounding box center [814, 109] width 153 height 31
type input "24.00"
click at [732, 282] on button "Add Exemption" at bounding box center [731, 281] width 123 height 35
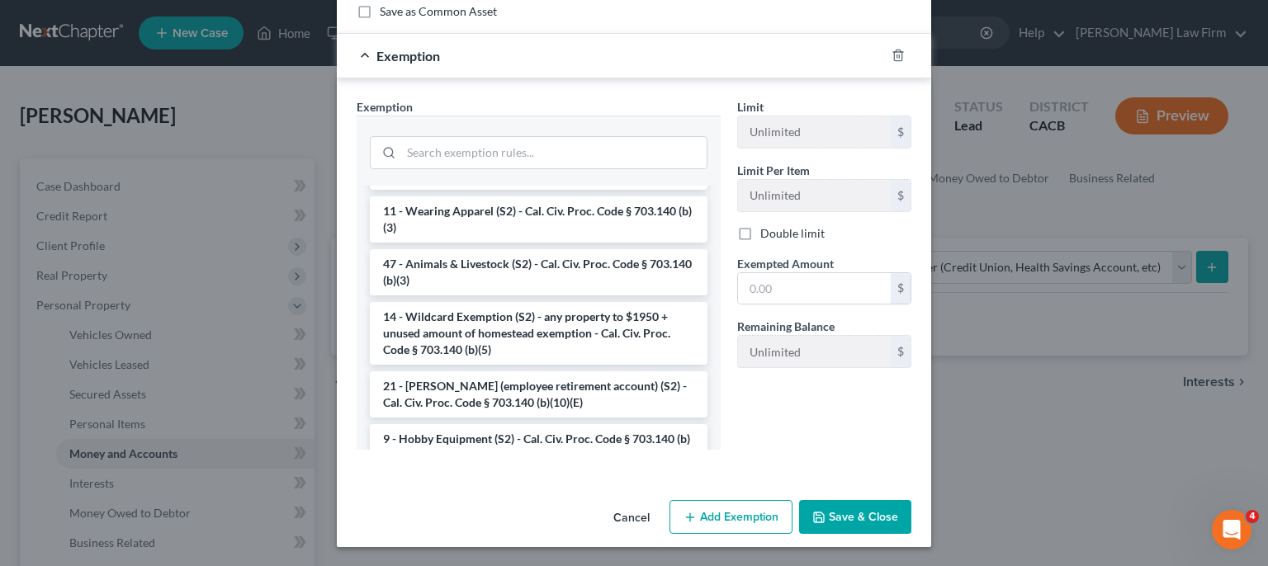
scroll to position [895, 0]
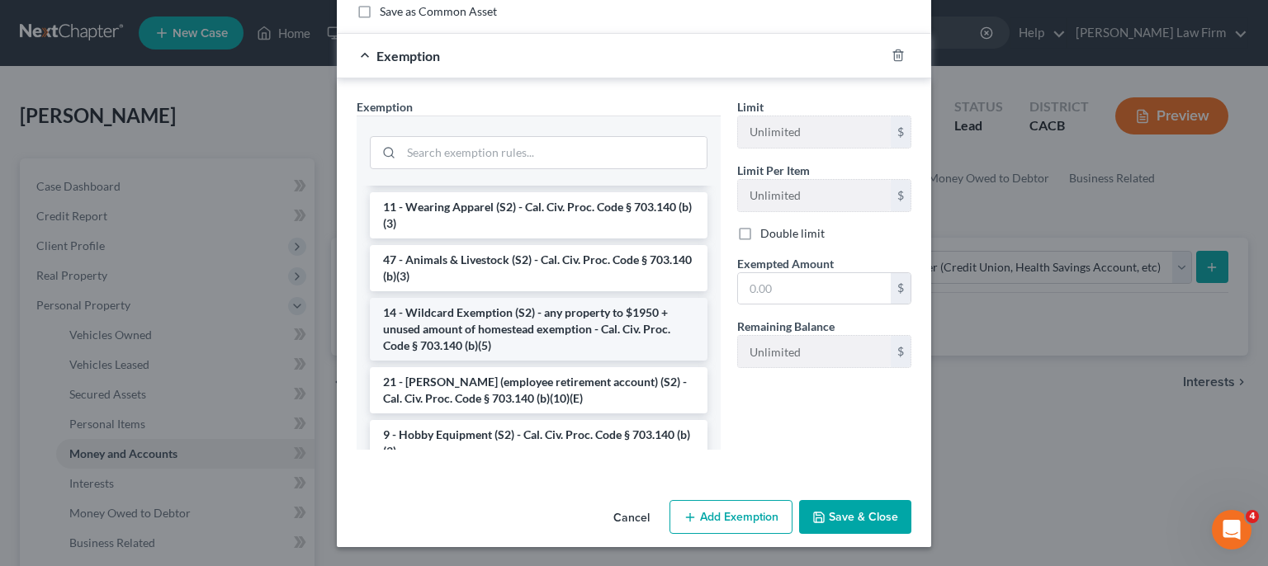
click at [497, 353] on li "14 - Wildcard Exemption (S2) - any property to $1950 + unused amount of homeste…" at bounding box center [539, 329] width 338 height 63
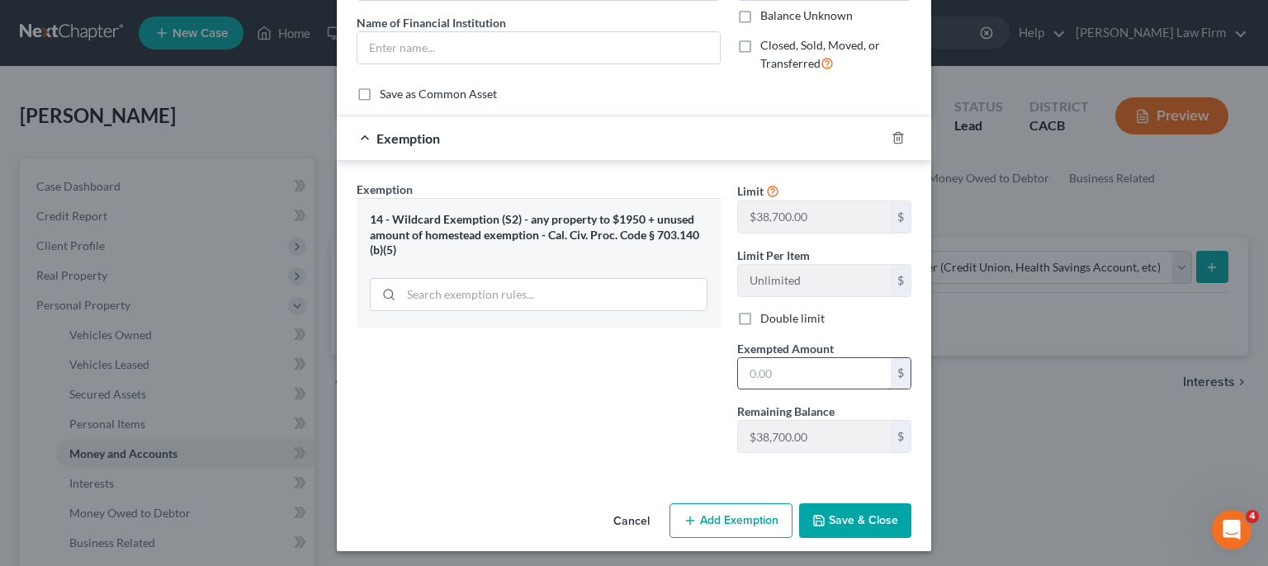
click at [774, 370] on input "text" at bounding box center [814, 373] width 153 height 31
type input "24.00"
click at [828, 526] on button "Save & Close" at bounding box center [855, 521] width 112 height 35
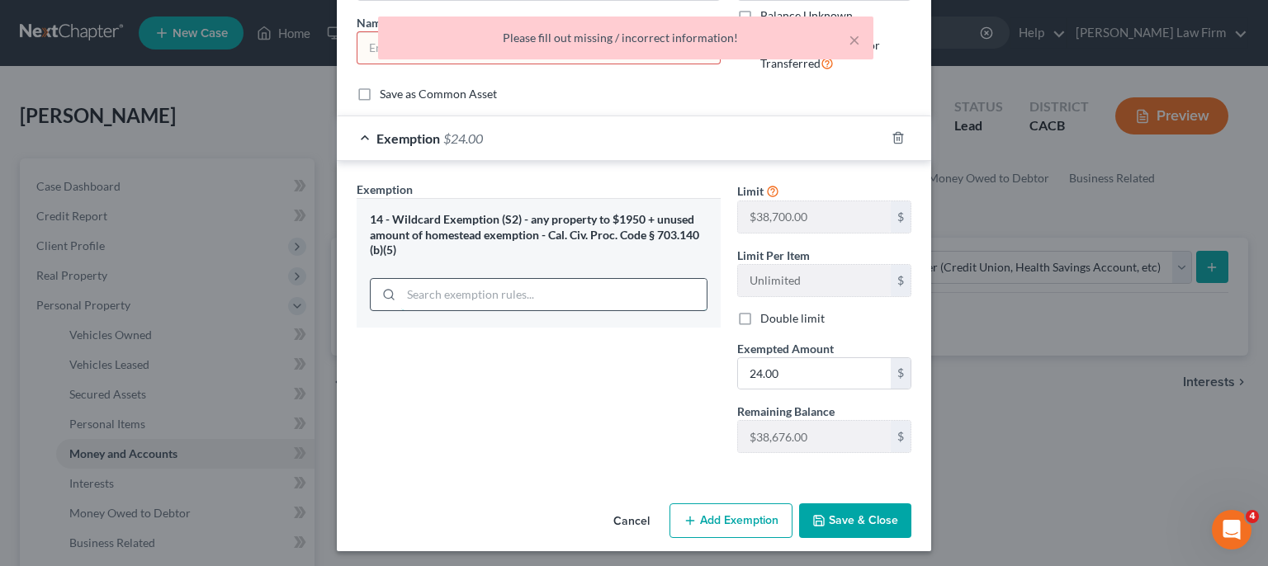
click at [556, 301] on input "search" at bounding box center [553, 294] width 305 height 31
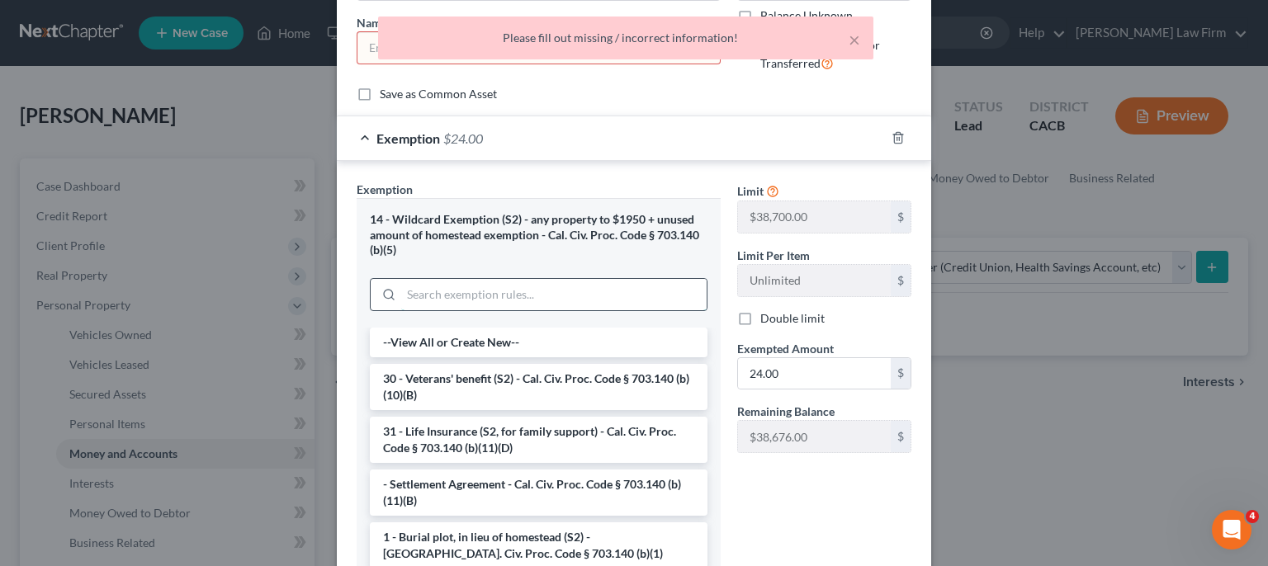
click at [556, 301] on input "search" at bounding box center [553, 294] width 305 height 31
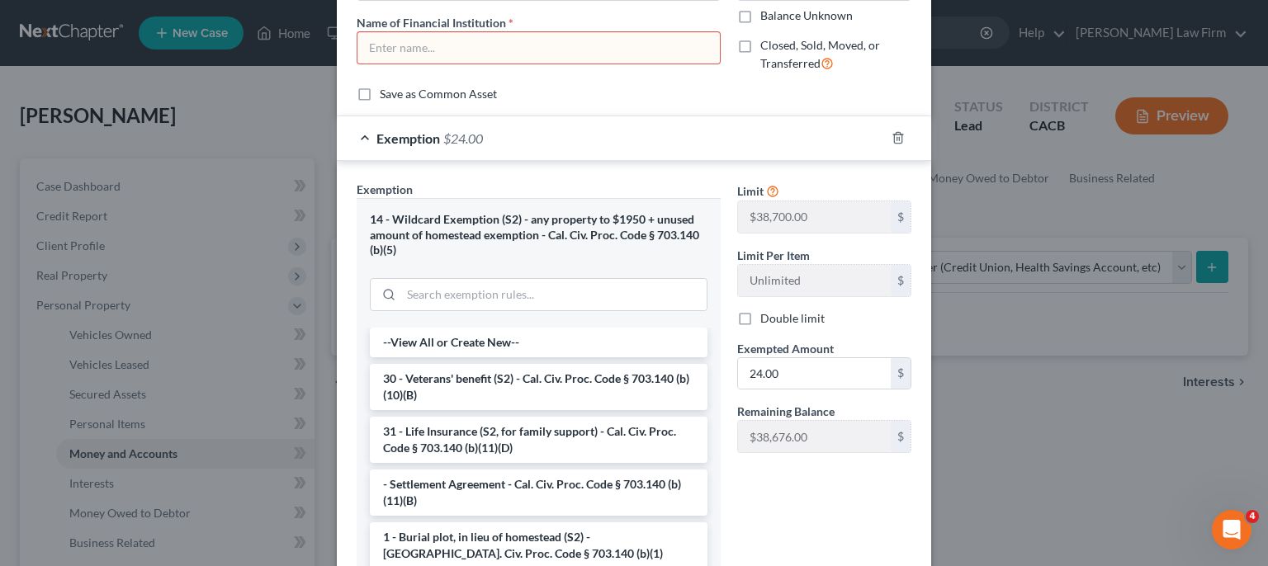
click at [377, 45] on input "text" at bounding box center [539, 47] width 362 height 31
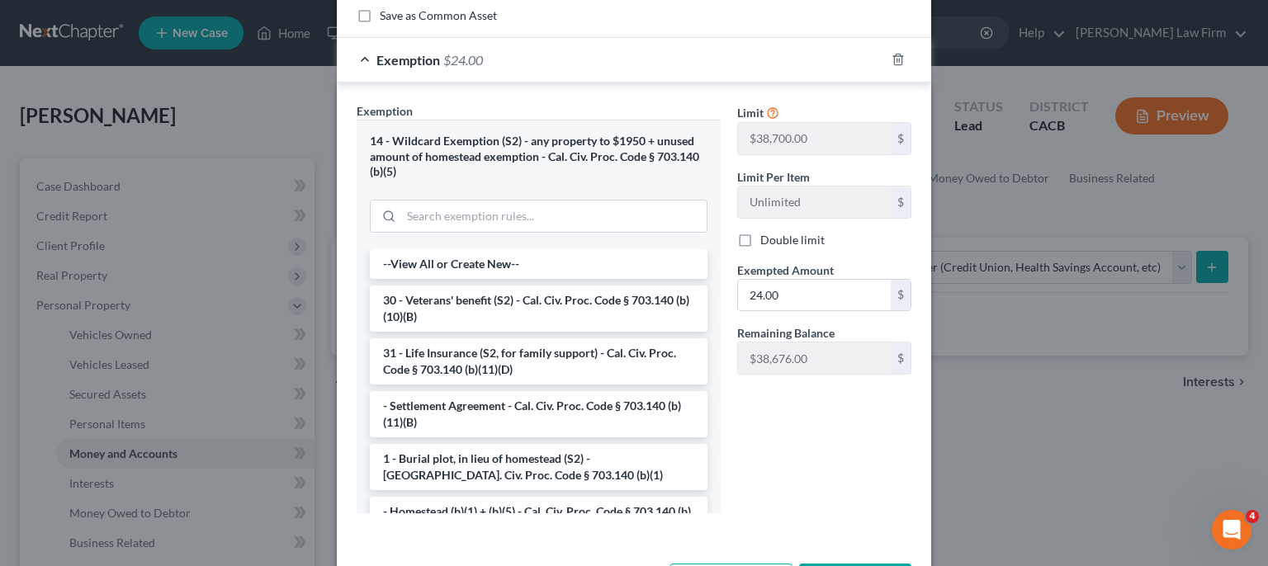
scroll to position [268, 0]
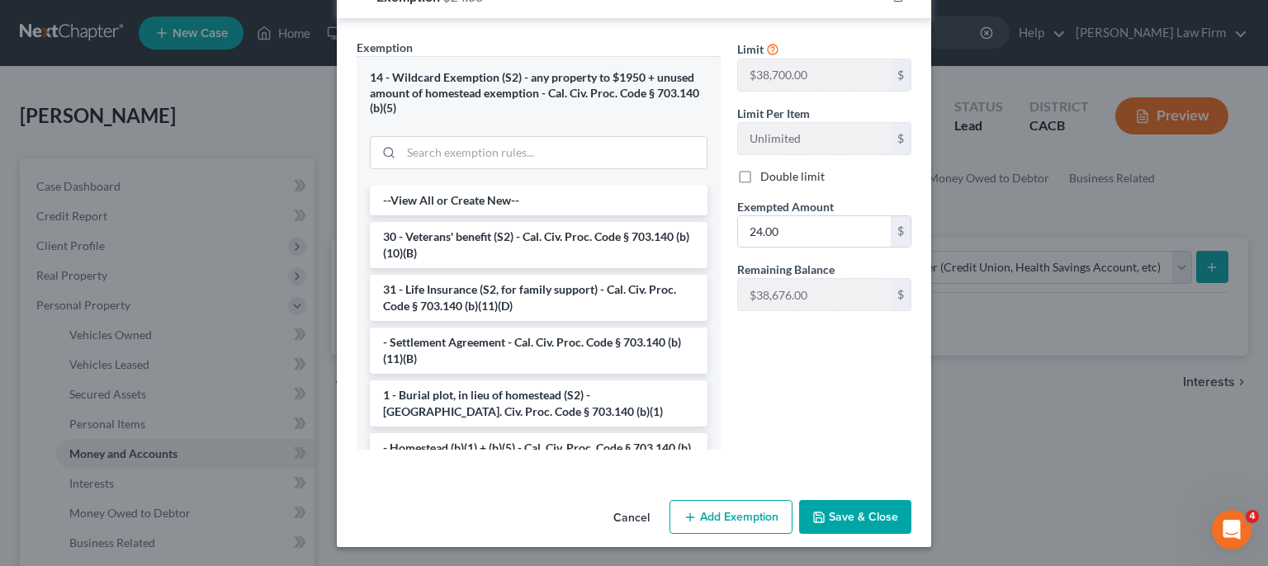
type input "[PERSON_NAME] Fargo"
click at [847, 513] on button "Save & Close" at bounding box center [855, 517] width 112 height 35
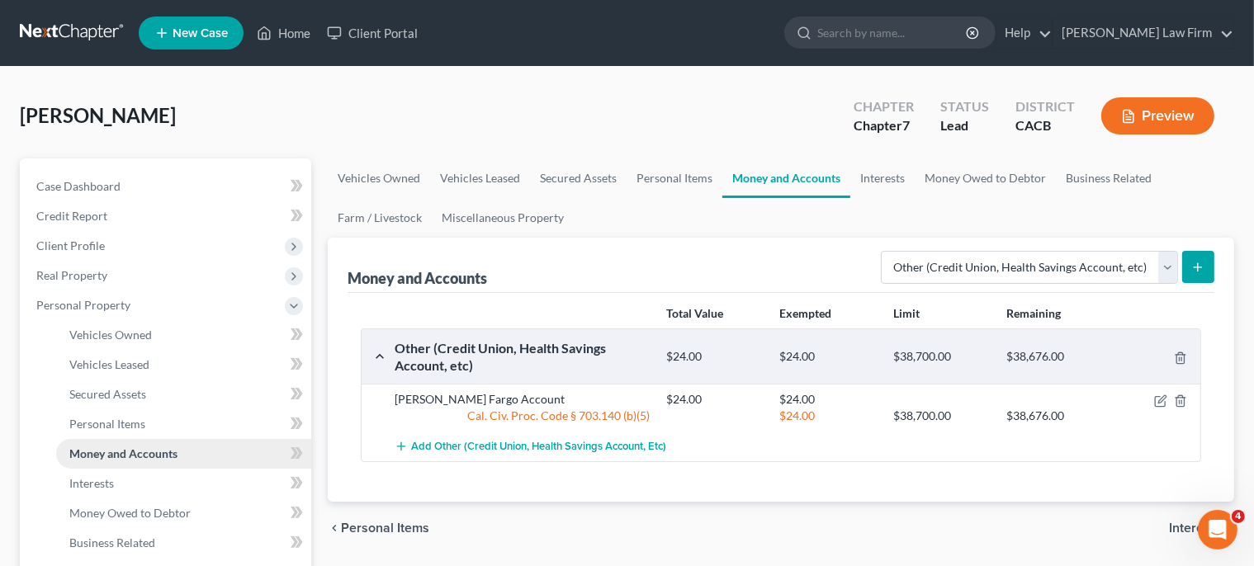
click at [127, 452] on span "Money and Accounts" at bounding box center [123, 454] width 108 height 14
click at [1195, 264] on icon "submit" at bounding box center [1197, 267] width 13 height 13
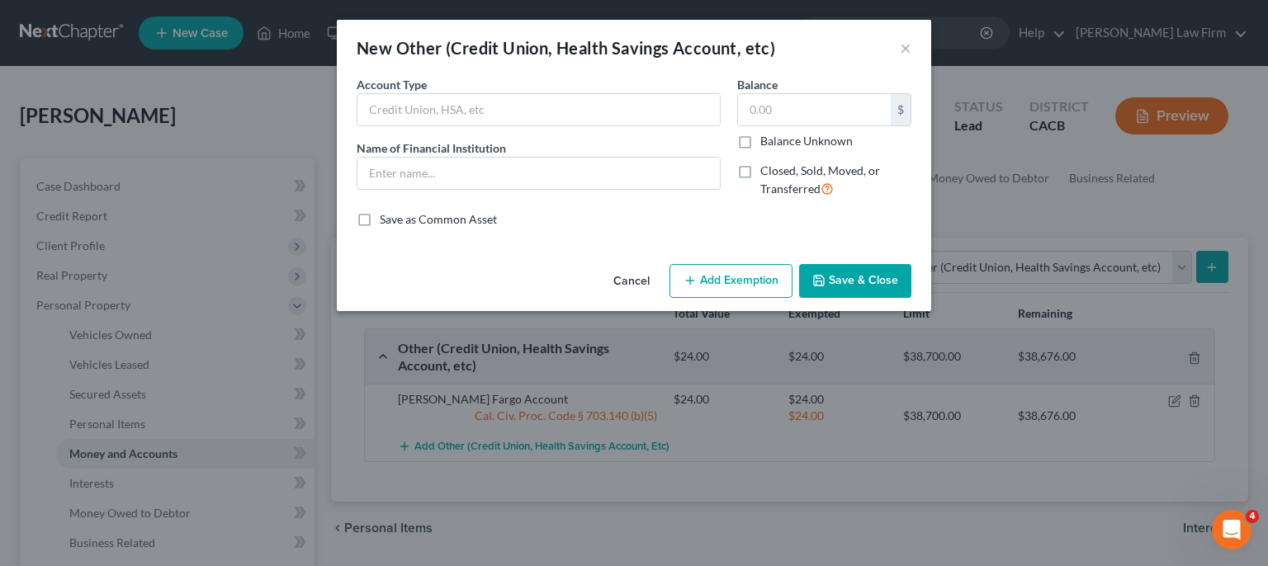
click at [1195, 264] on div "New Other (Credit Union, Health Savings Account, etc) × An exemption set must f…" at bounding box center [634, 283] width 1268 height 566
click at [907, 53] on button "×" at bounding box center [906, 48] width 12 height 20
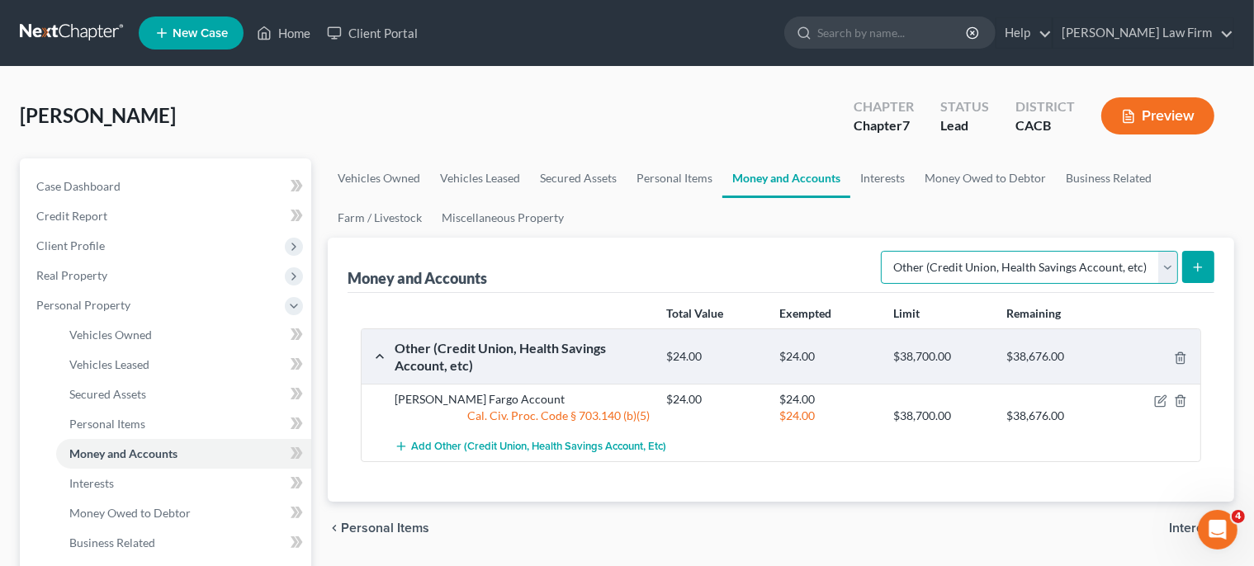
click at [881, 251] on select "Select Account Type Brokerage Cash on Hand Certificates of Deposit Checking Acc…" at bounding box center [1029, 267] width 297 height 33
select select "cash_on_hand"
click option "Cash on Hand" at bounding box center [0, 0] width 0 height 0
click at [1202, 266] on icon "submit" at bounding box center [1197, 267] width 13 height 13
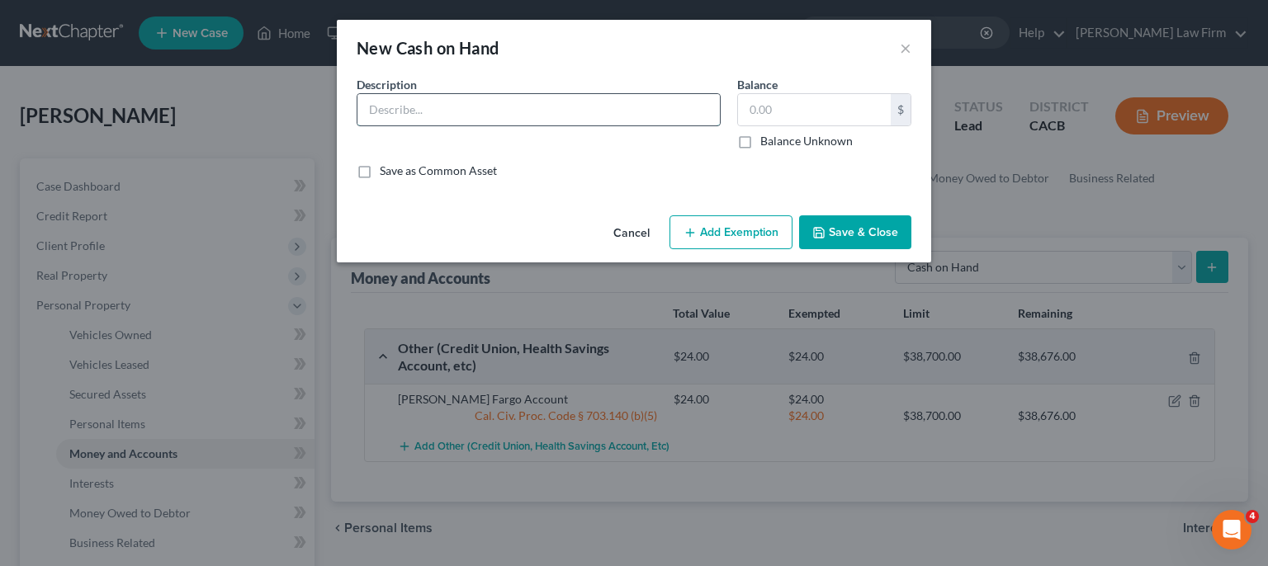
click at [487, 124] on input "text" at bounding box center [539, 109] width 362 height 31
type input "Cash"
click at [828, 116] on input "text" at bounding box center [814, 109] width 153 height 31
type input "50.00"
click at [730, 234] on button "Add Exemption" at bounding box center [731, 232] width 123 height 35
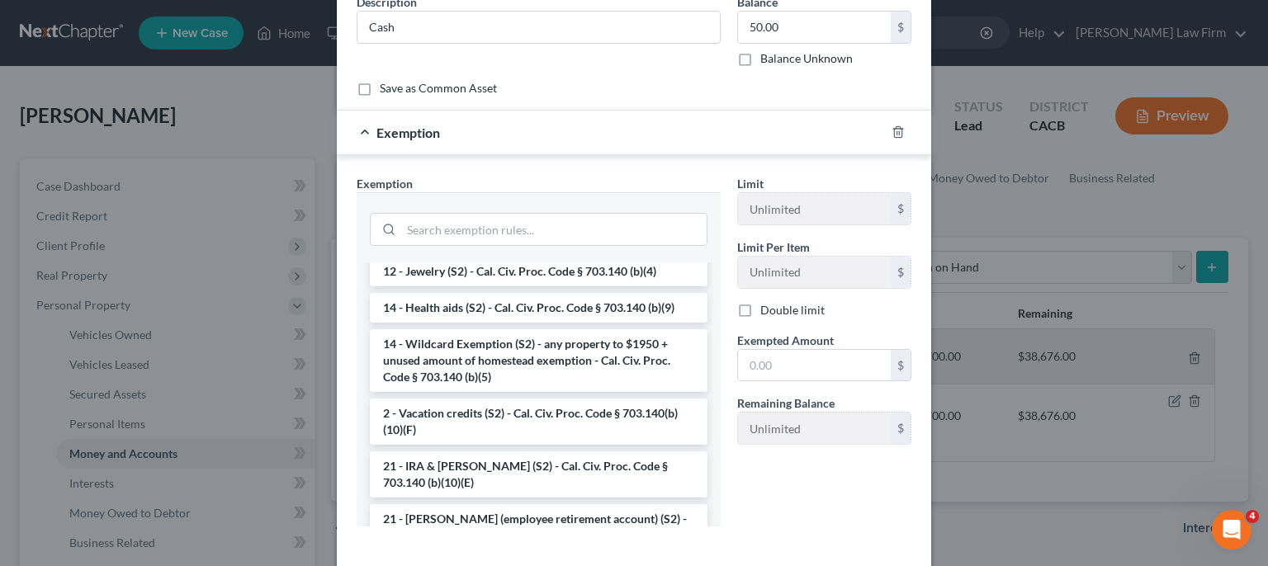
scroll to position [333, 0]
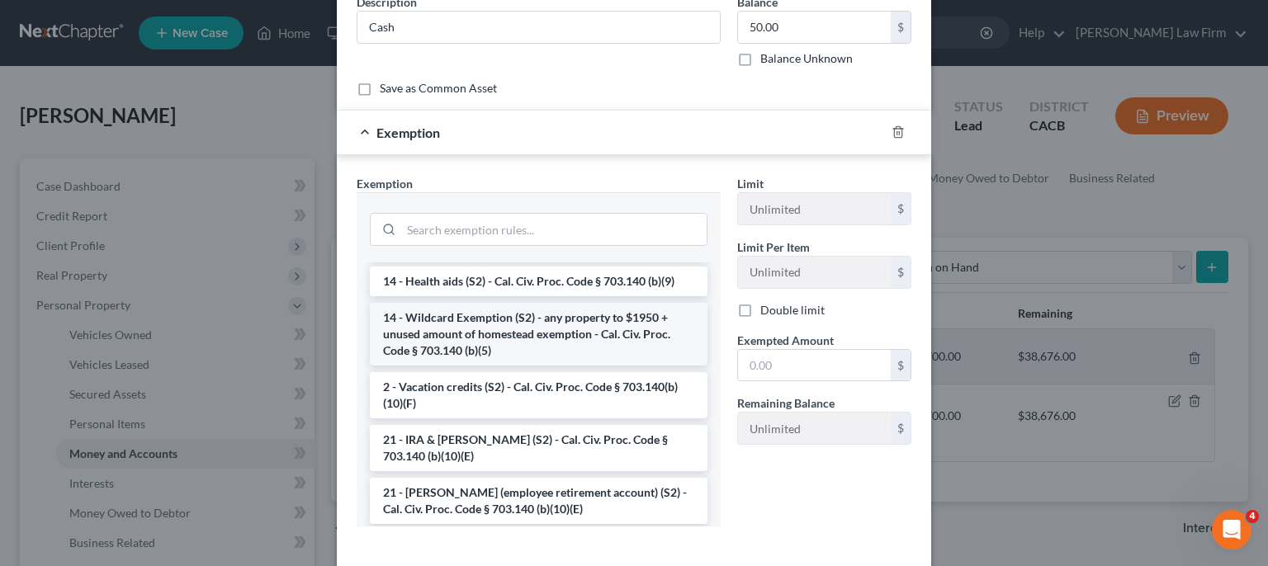
click at [541, 322] on li "14 - Wildcard Exemption (S2) - any property to $1950 + unused amount of homeste…" at bounding box center [539, 334] width 338 height 63
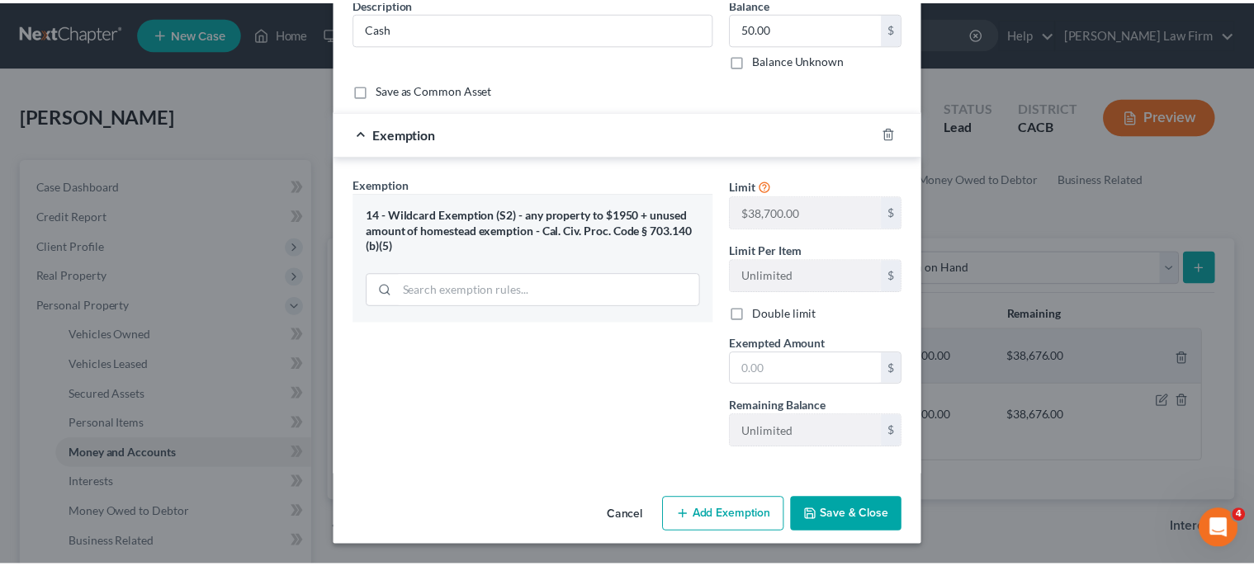
scroll to position [79, 0]
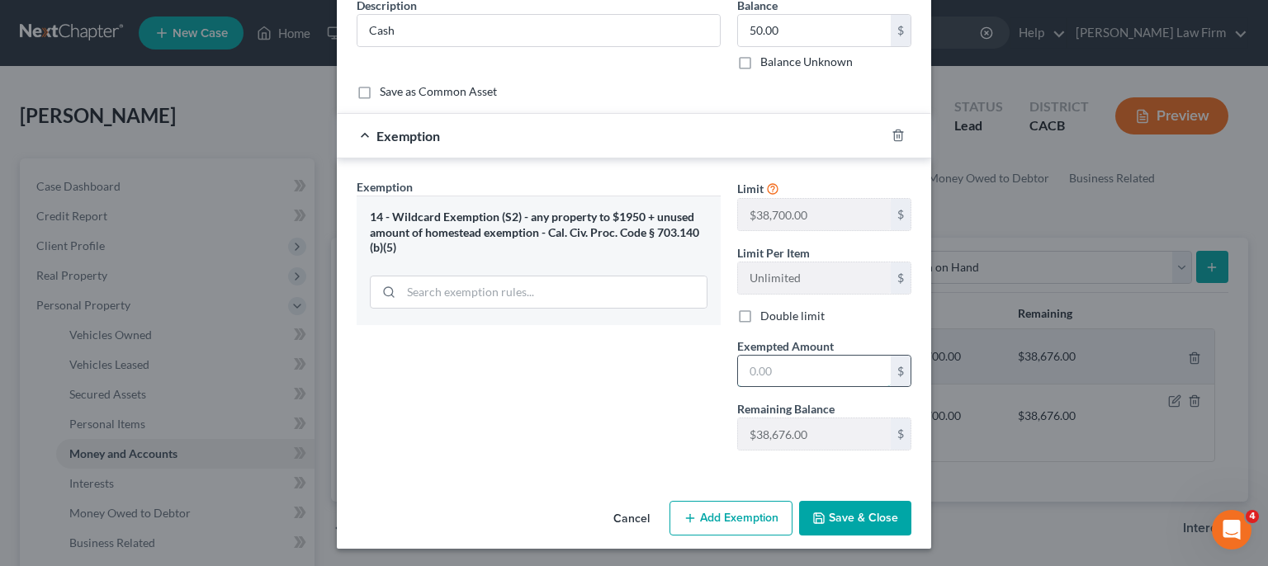
click at [781, 363] on input "text" at bounding box center [814, 371] width 153 height 31
type input "50.00"
click at [834, 518] on button "Save & Close" at bounding box center [855, 518] width 112 height 35
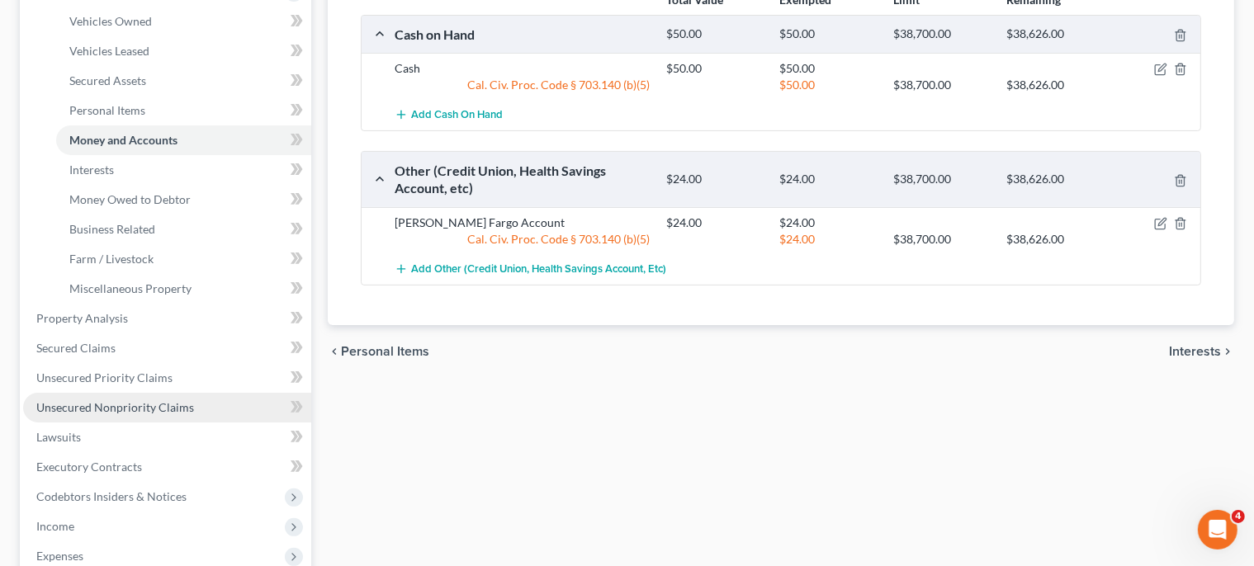
scroll to position [348, 0]
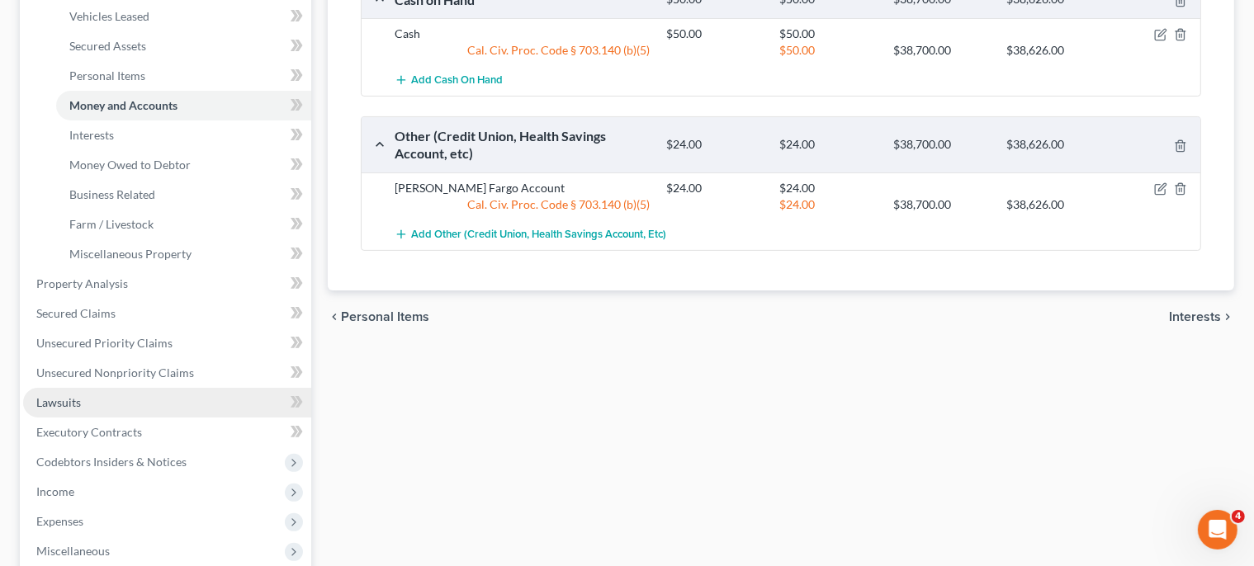
click at [255, 412] on link "Lawsuits" at bounding box center [167, 403] width 288 height 30
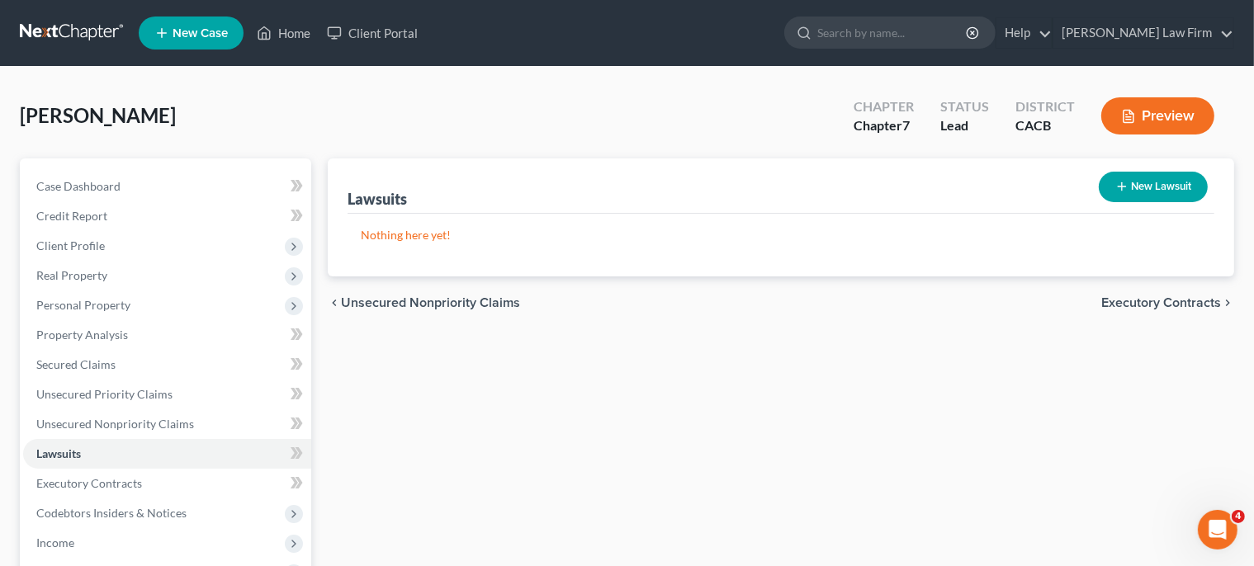
click at [1155, 187] on button "New Lawsuit" at bounding box center [1153, 187] width 109 height 31
select select "0"
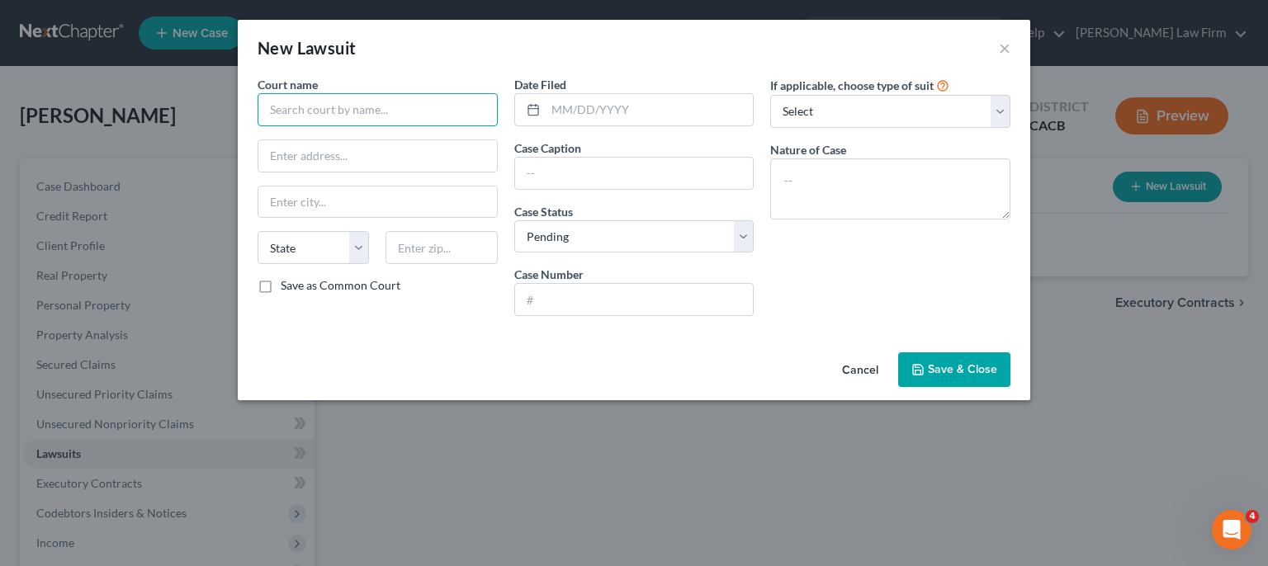
click at [337, 111] on input "text" at bounding box center [378, 109] width 240 height 33
type input "U.S. District Court"
click at [289, 206] on input "text" at bounding box center [377, 202] width 239 height 31
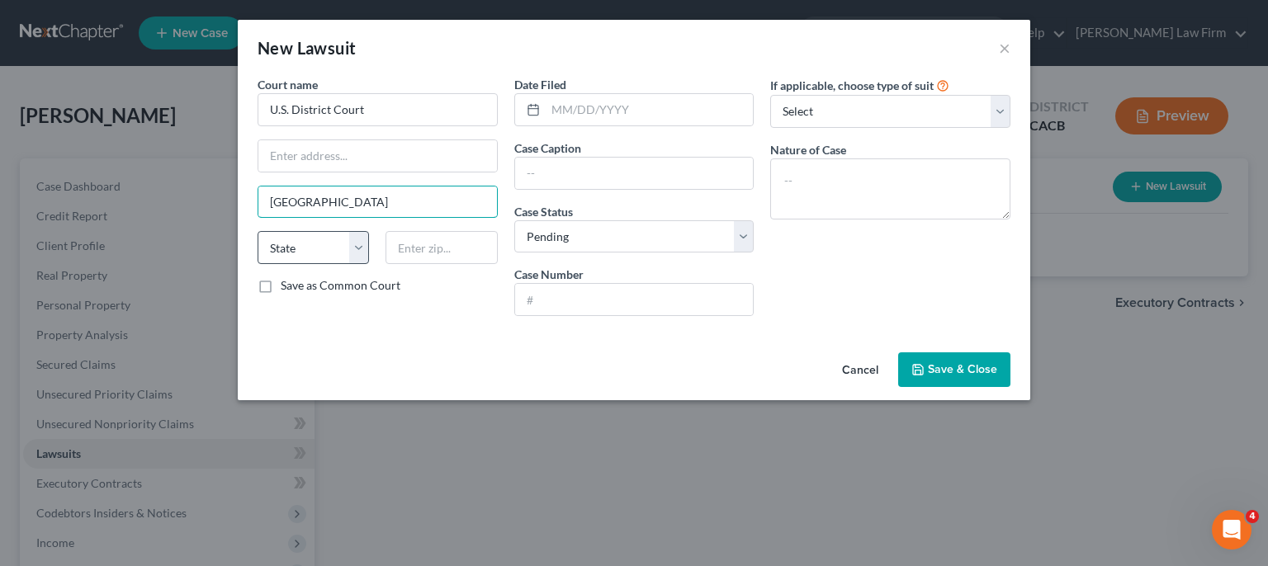
type input "[GEOGRAPHIC_DATA]"
click at [258, 231] on select "State [US_STATE] AK AR AZ CA CO CT DE DC [GEOGRAPHIC_DATA] [GEOGRAPHIC_DATA] GU…" at bounding box center [313, 247] width 111 height 33
select select "4"
click option "CA" at bounding box center [0, 0] width 0 height 0
click at [514, 220] on select "Select Pending On Appeal Concluded" at bounding box center [634, 236] width 240 height 33
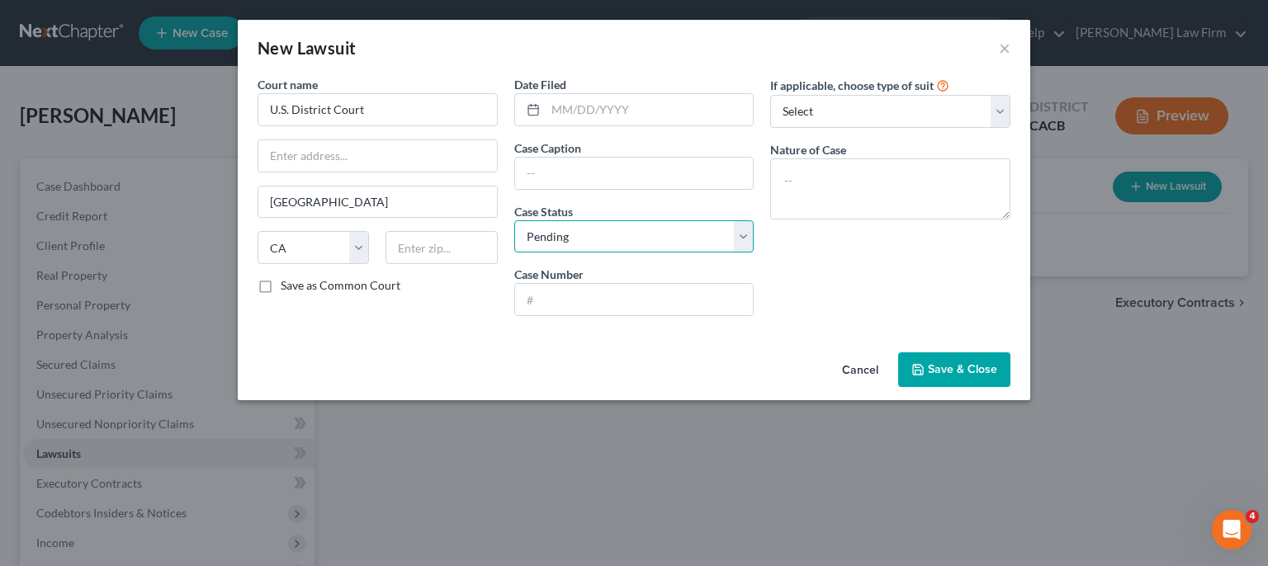
click at [744, 234] on select "Select Pending On Appeal Concluded" at bounding box center [634, 236] width 240 height 33
click at [556, 175] on input "text" at bounding box center [634, 173] width 239 height 31
type input "Latifa $ Halal Kitchen v [PERSON_NAME] et al"
click at [548, 269] on label "Case Number" at bounding box center [548, 274] width 69 height 17
click at [552, 302] on input "text" at bounding box center [634, 299] width 239 height 31
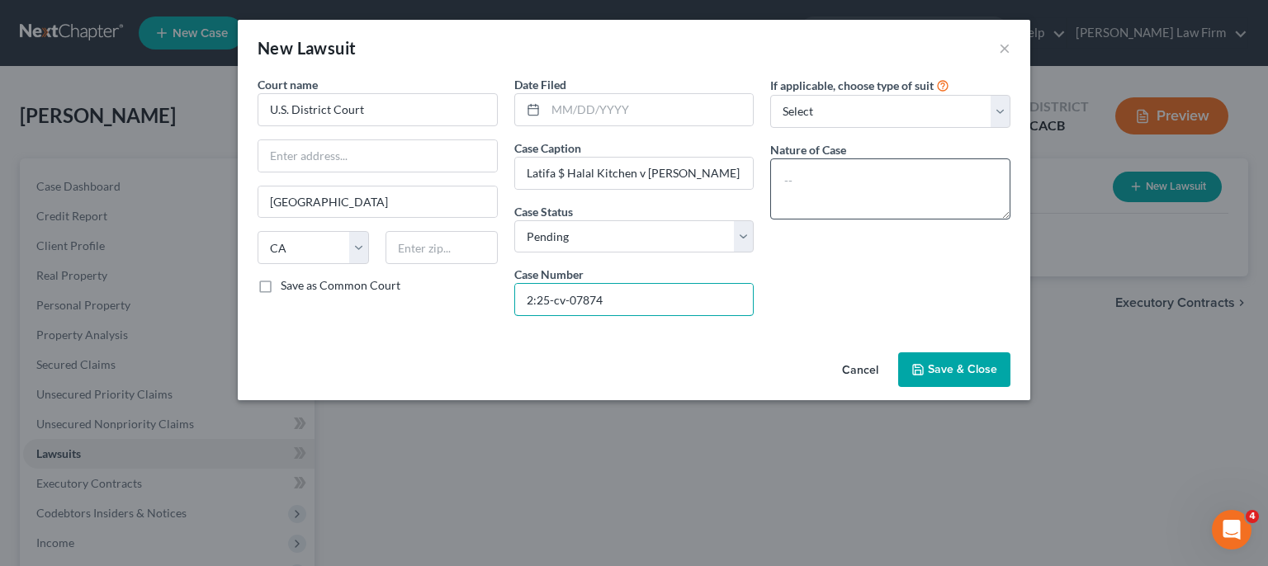
type input "2:25-cv-07874"
click at [821, 191] on textarea at bounding box center [890, 189] width 240 height 61
type textarea "Judgment on Contract"
click at [941, 364] on span "Save & Close" at bounding box center [962, 369] width 69 height 14
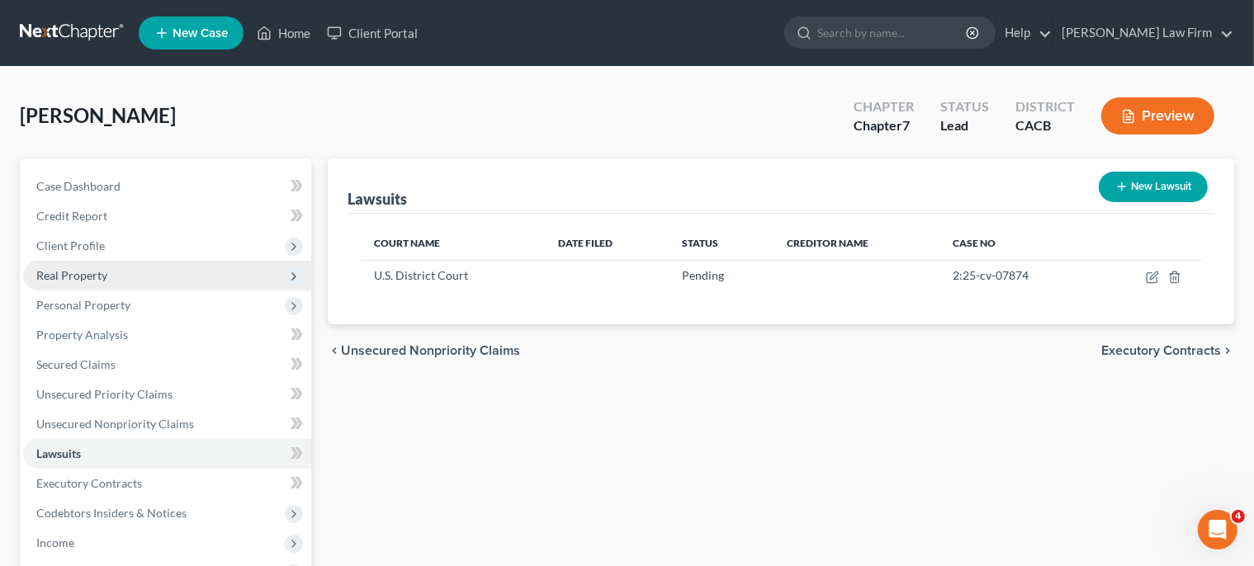
scroll to position [87, 0]
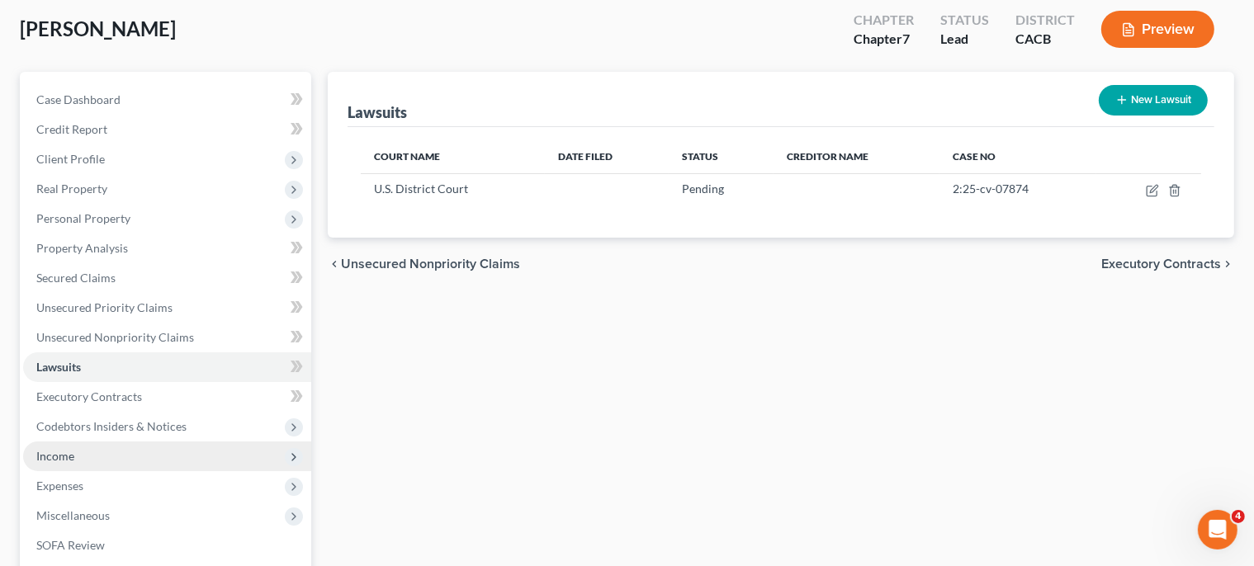
click at [74, 460] on span "Income" at bounding box center [167, 457] width 288 height 30
